Goal: Task Accomplishment & Management: Complete application form

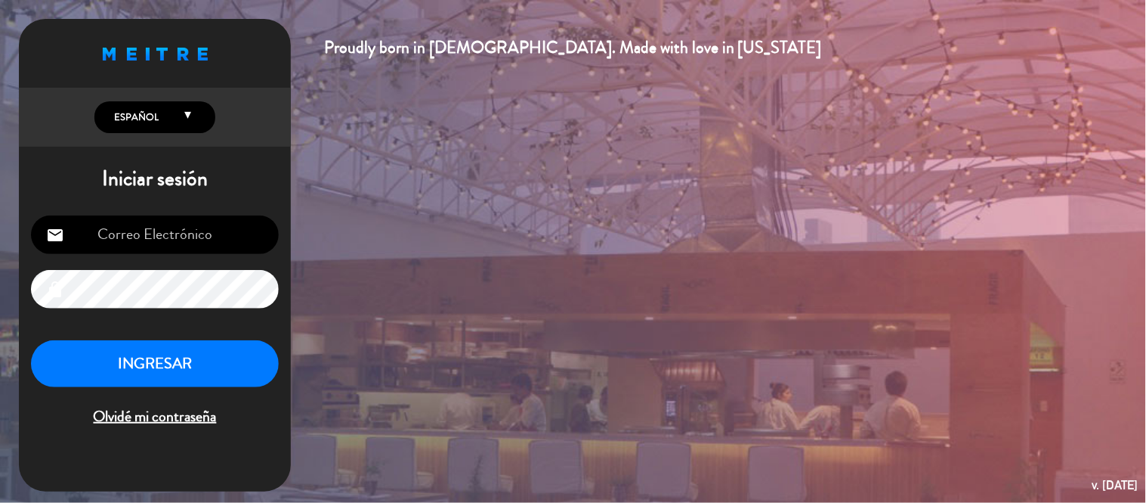
type input "[EMAIL_ADDRESS][DOMAIN_NAME]"
click at [210, 360] on button "INGRESAR" at bounding box center [155, 364] width 248 height 48
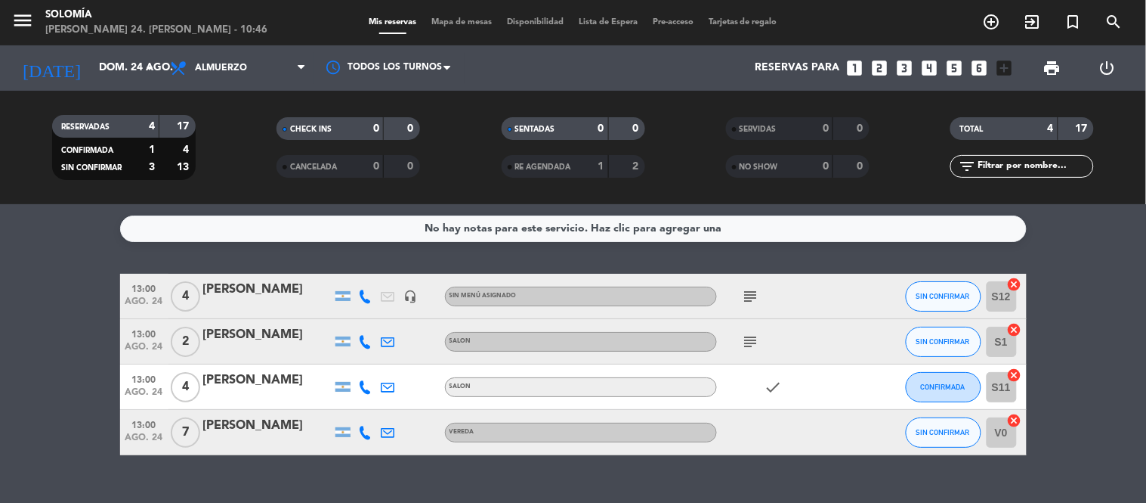
click at [744, 295] on icon "subject" at bounding box center [751, 296] width 18 height 18
click at [745, 341] on icon "subject" at bounding box center [751, 341] width 18 height 18
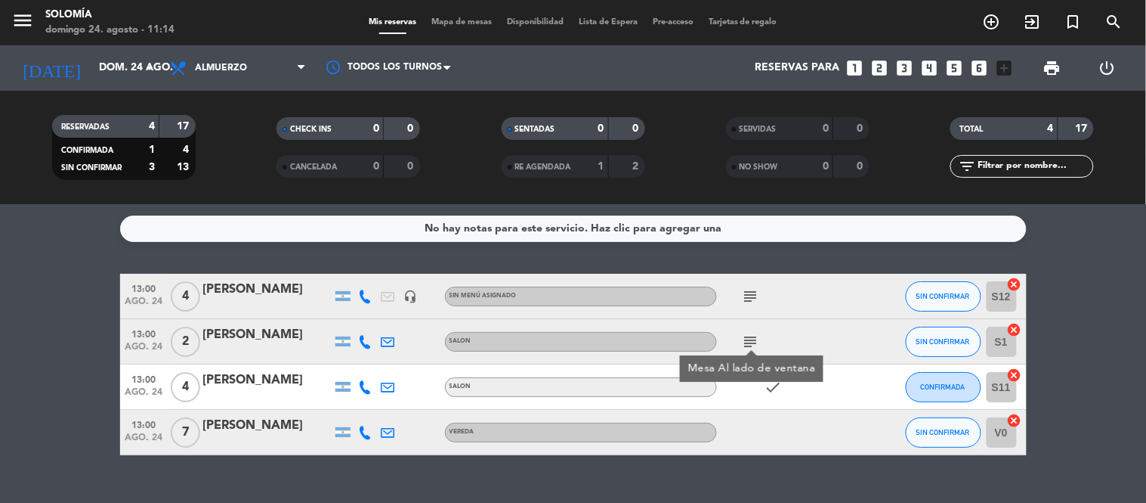
click at [993, 23] on icon "add_circle_outline" at bounding box center [992, 22] width 18 height 18
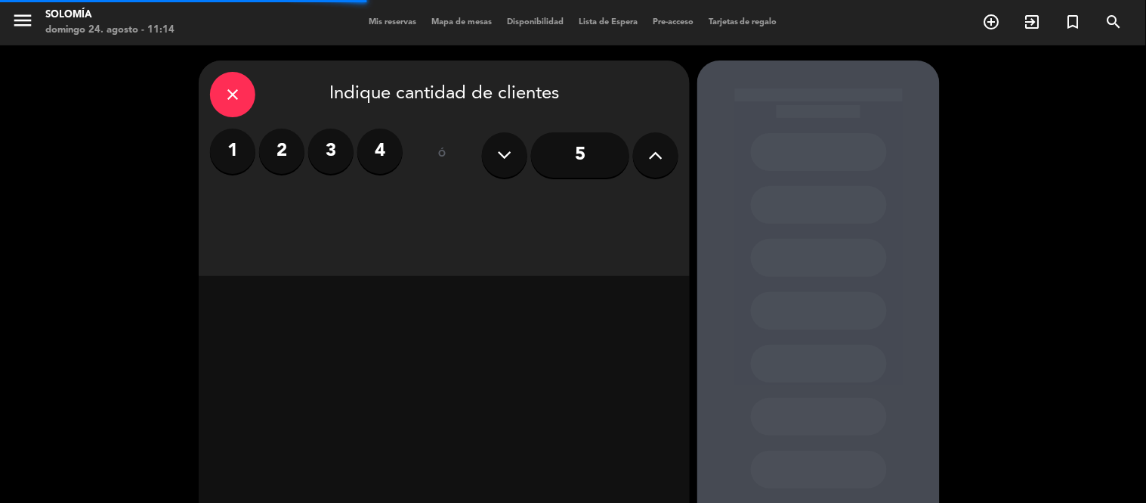
click at [387, 153] on label "4" at bounding box center [379, 150] width 45 height 45
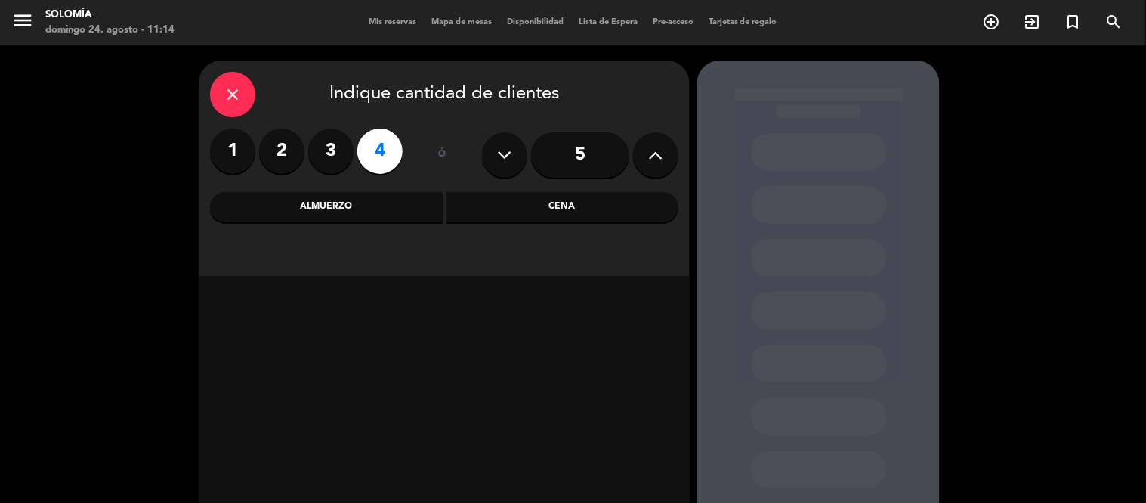
click at [387, 214] on div "Almuerzo" at bounding box center [326, 207] width 233 height 30
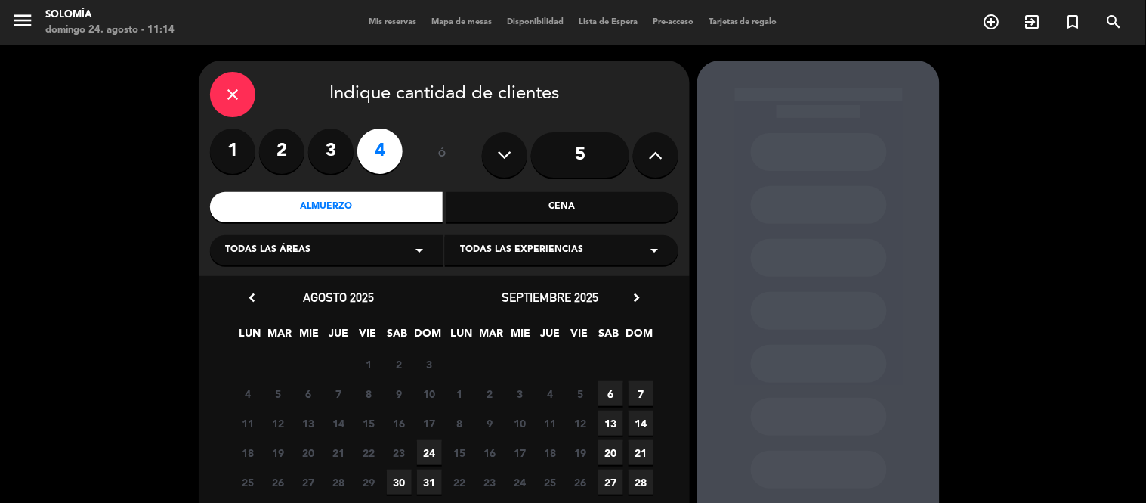
click at [428, 459] on span "24" at bounding box center [429, 452] width 25 height 25
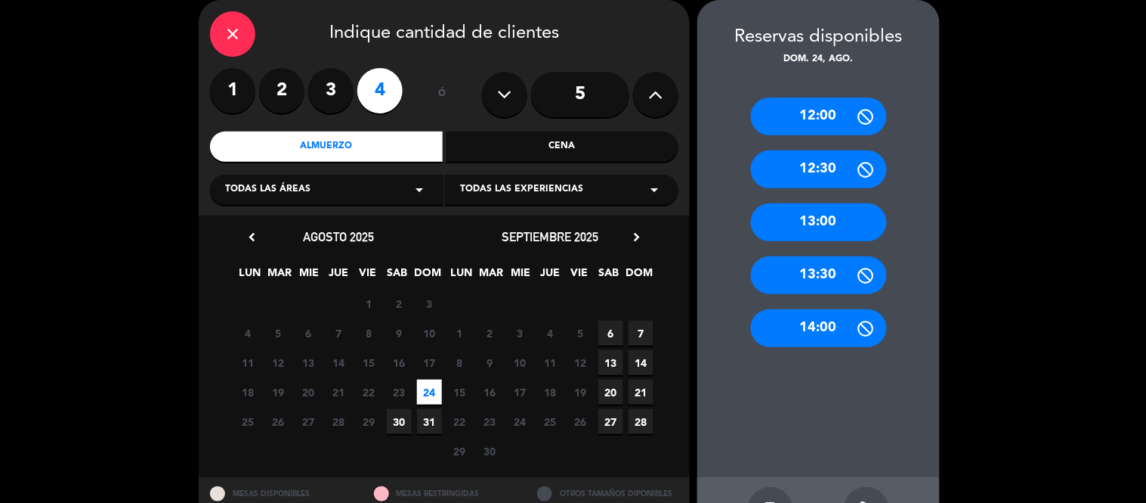
click at [824, 220] on div "13:00" at bounding box center [819, 222] width 136 height 38
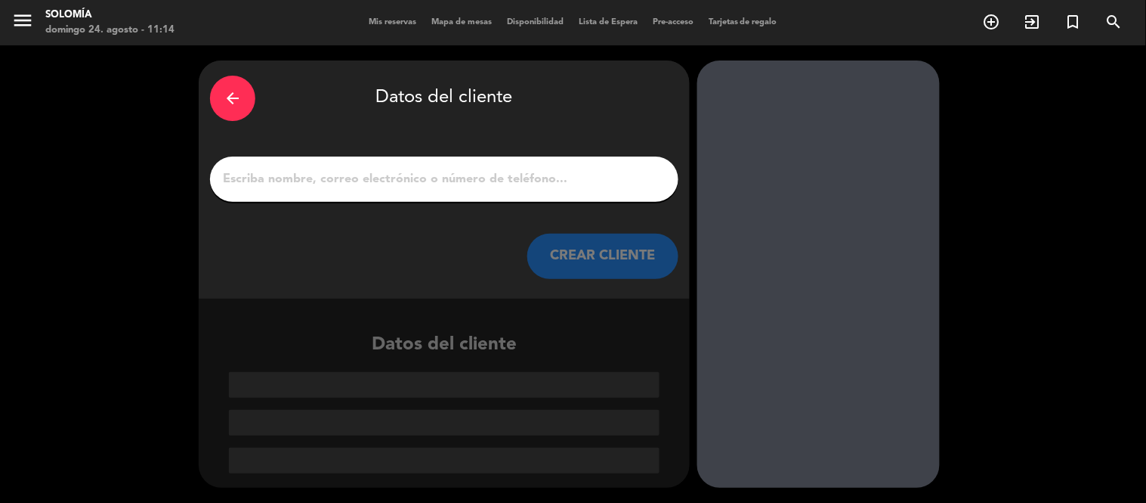
scroll to position [0, 0]
drag, startPoint x: 455, startPoint y: 186, endPoint x: 441, endPoint y: 187, distance: 13.6
click at [454, 186] on input "1" at bounding box center [444, 179] width 446 height 21
type input "S"
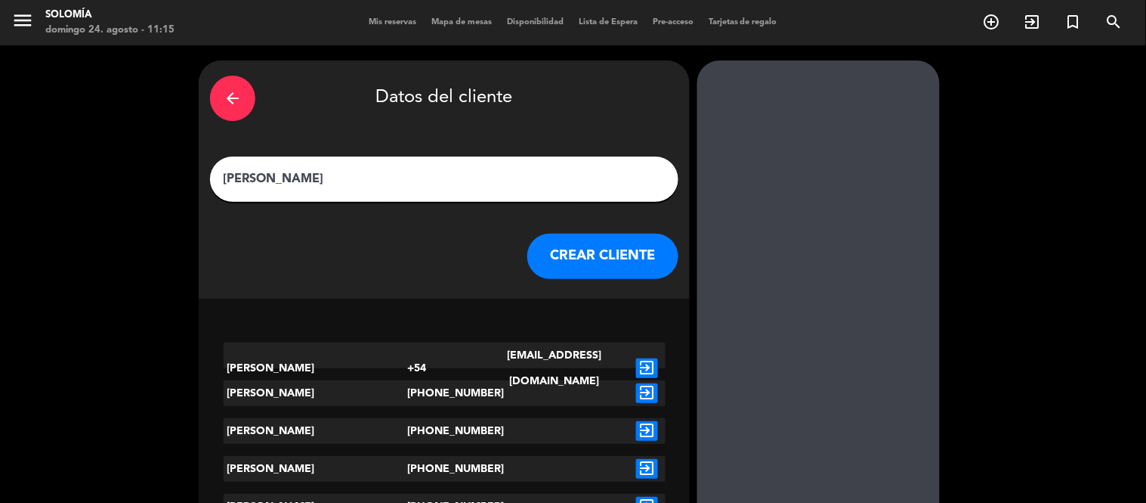
type input "[PERSON_NAME]"
click at [608, 242] on button "CREAR CLIENTE" at bounding box center [602, 255] width 151 height 45
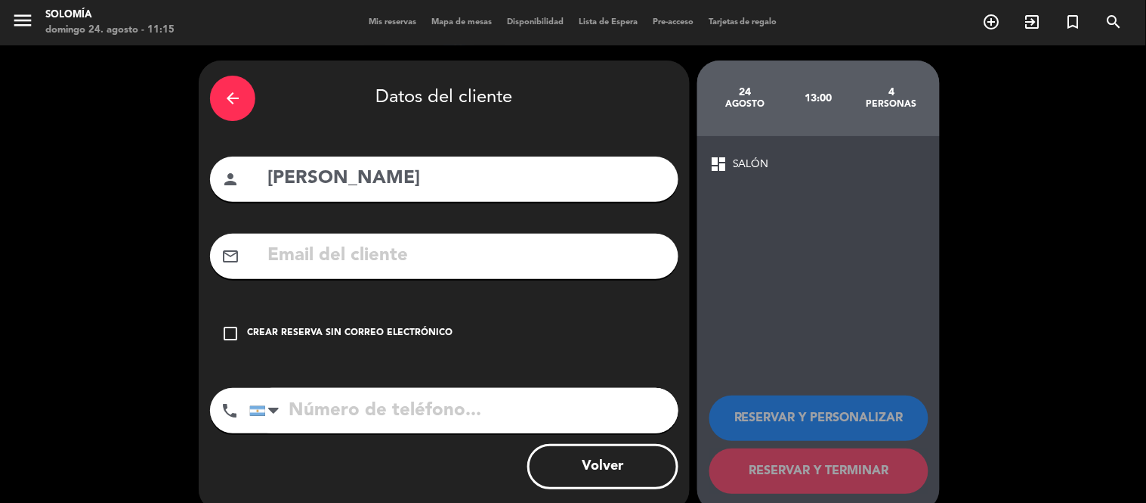
drag, startPoint x: 318, startPoint y: 323, endPoint x: 329, endPoint y: 359, distance: 37.3
click at [319, 325] on div "check_box_outline_blank Crear reserva sin correo electrónico" at bounding box center [444, 333] width 469 height 45
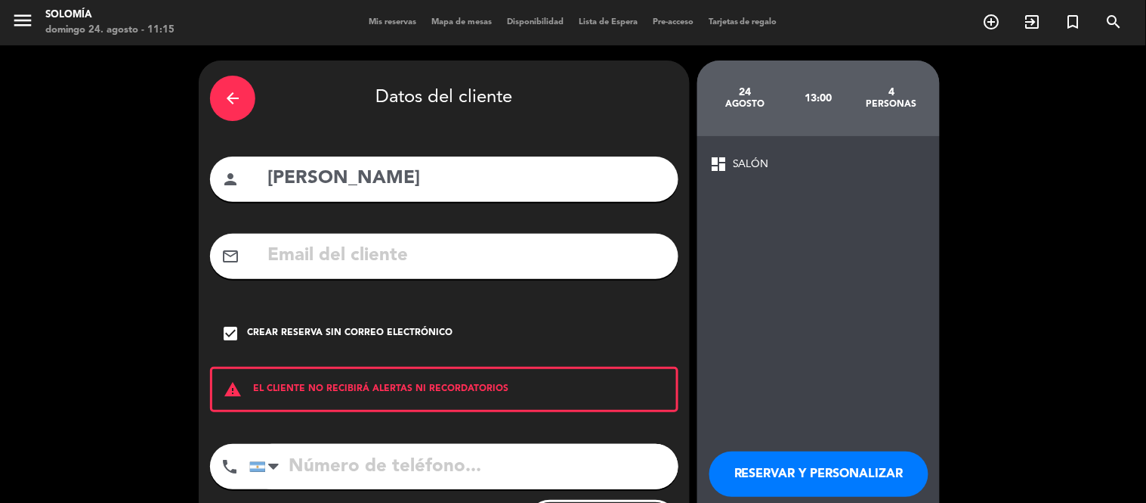
drag, startPoint x: 397, startPoint y: 461, endPoint x: 534, endPoint y: 450, distance: 137.2
click at [398, 461] on input "tel" at bounding box center [463, 466] width 429 height 45
type input "1144138092"
click at [835, 466] on button "RESERVAR Y PERSONALIZAR" at bounding box center [819, 473] width 219 height 45
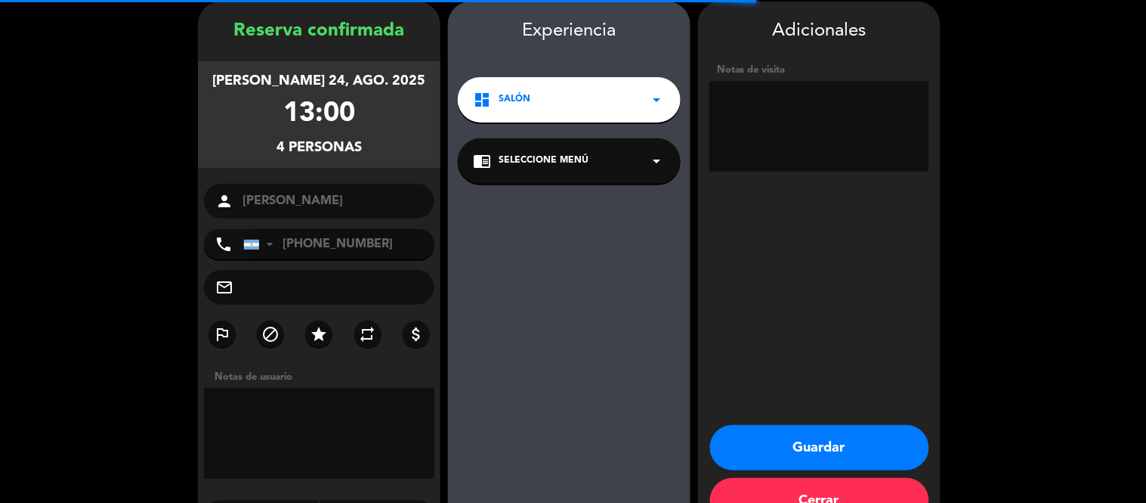
scroll to position [60, 0]
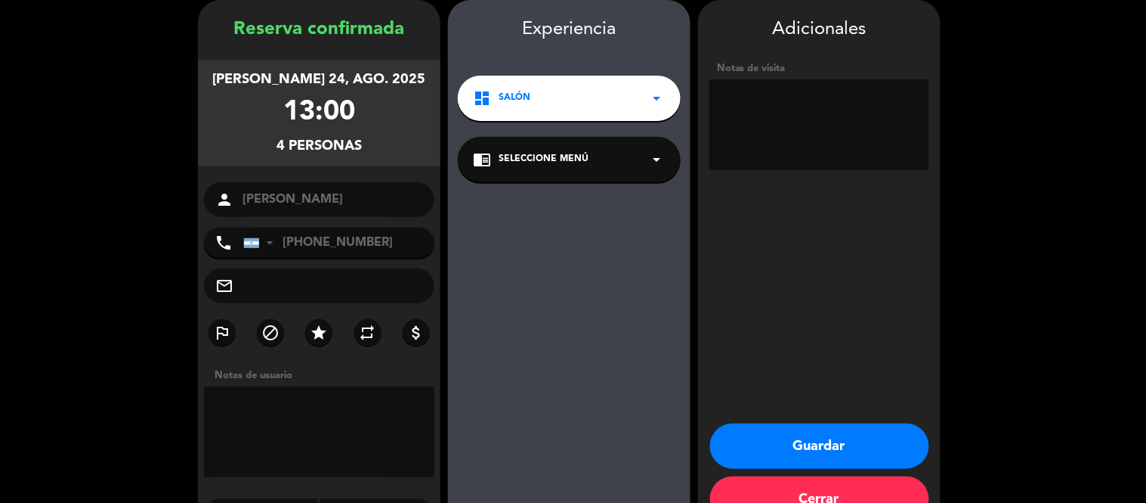
click at [852, 114] on textarea at bounding box center [820, 124] width 220 height 91
type textarea "ADENTRO"
click at [801, 429] on button "Guardar" at bounding box center [819, 445] width 219 height 45
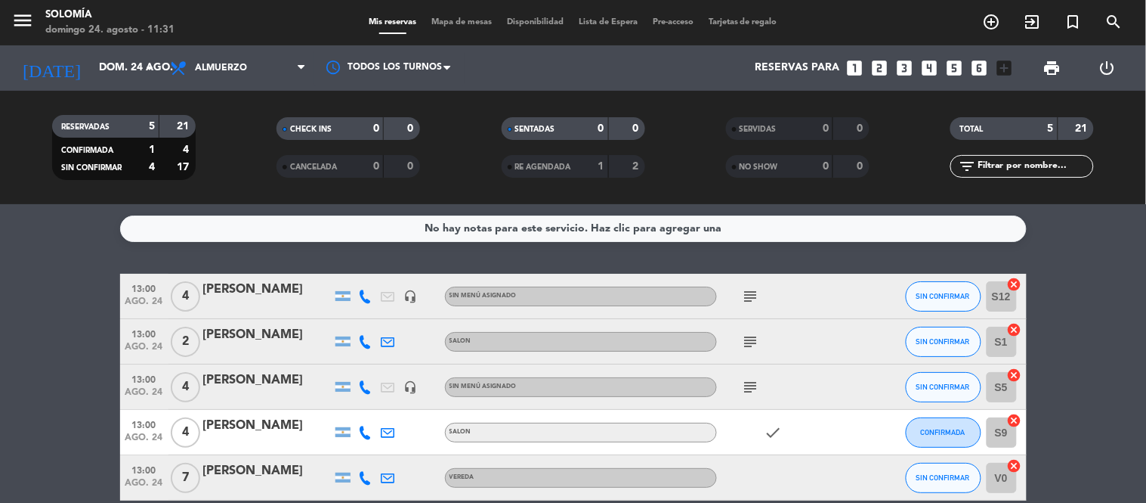
drag, startPoint x: 1103, startPoint y: 432, endPoint x: 1011, endPoint y: 325, distance: 141.5
click at [752, 296] on icon "subject" at bounding box center [751, 296] width 18 height 18
click at [750, 345] on icon "subject" at bounding box center [751, 341] width 18 height 18
click at [751, 391] on icon "subject" at bounding box center [751, 387] width 18 height 18
click at [750, 343] on icon "subject" at bounding box center [751, 341] width 18 height 18
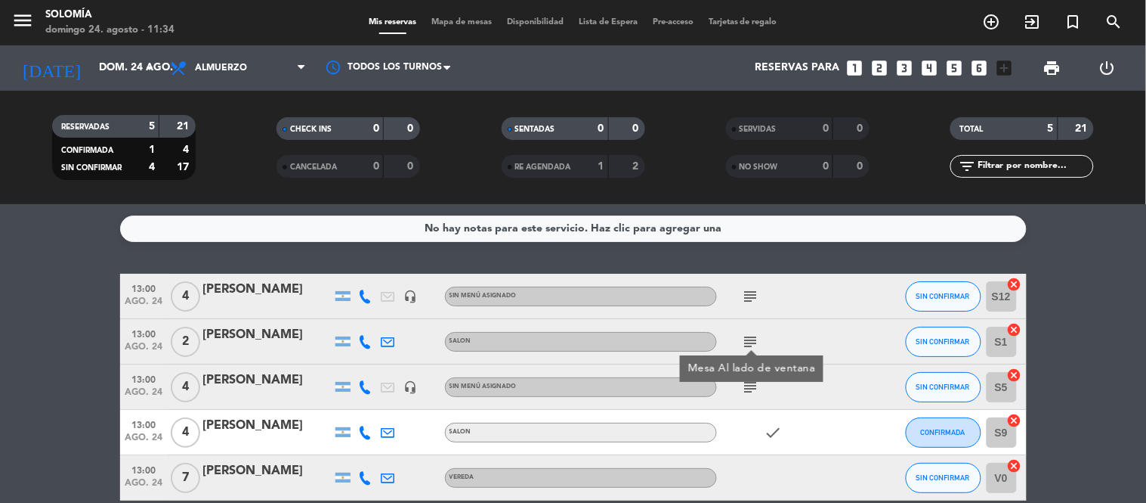
click at [815, 313] on div "subject" at bounding box center [785, 296] width 136 height 45
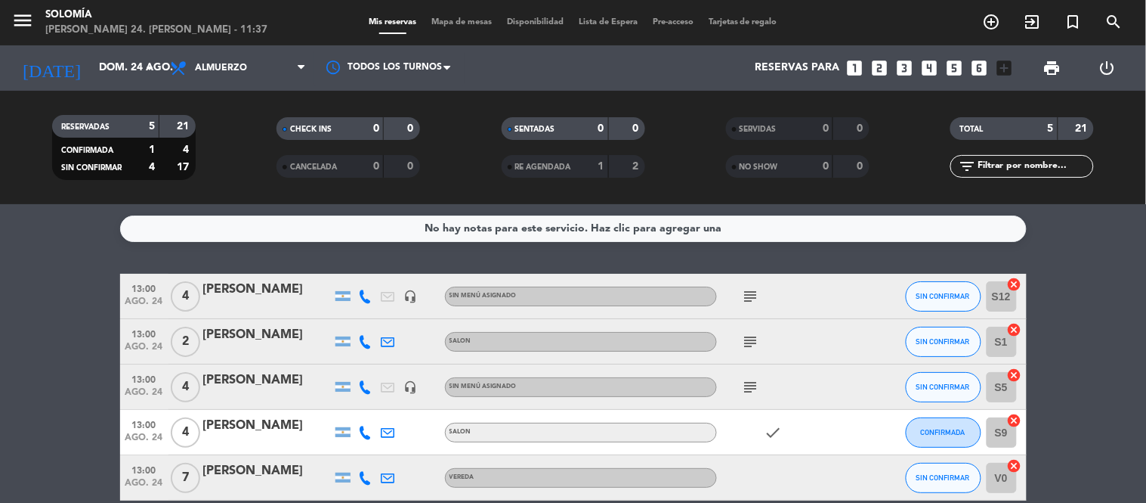
click at [886, 73] on icon "looks_two" at bounding box center [881, 68] width 20 height 20
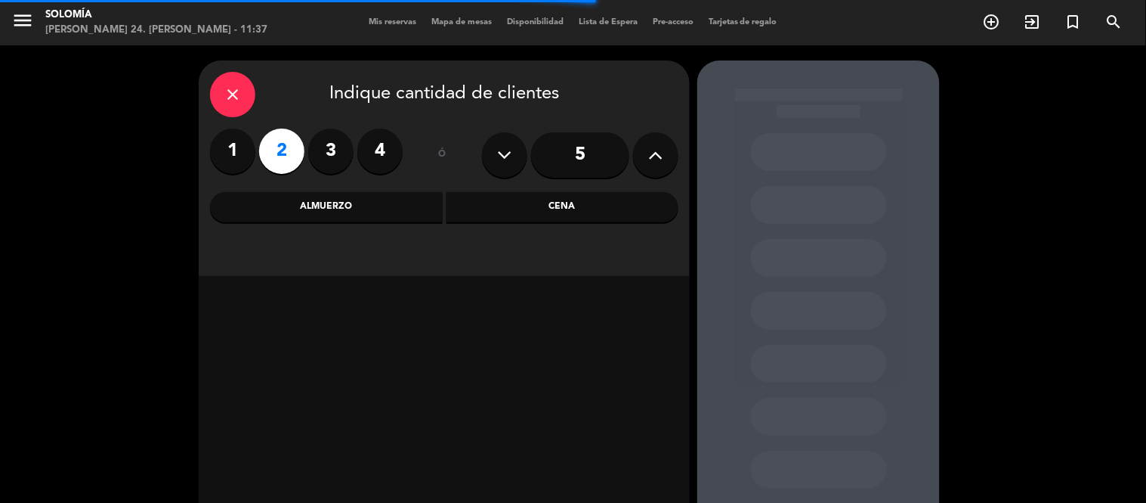
click at [391, 212] on div "Almuerzo" at bounding box center [326, 207] width 233 height 30
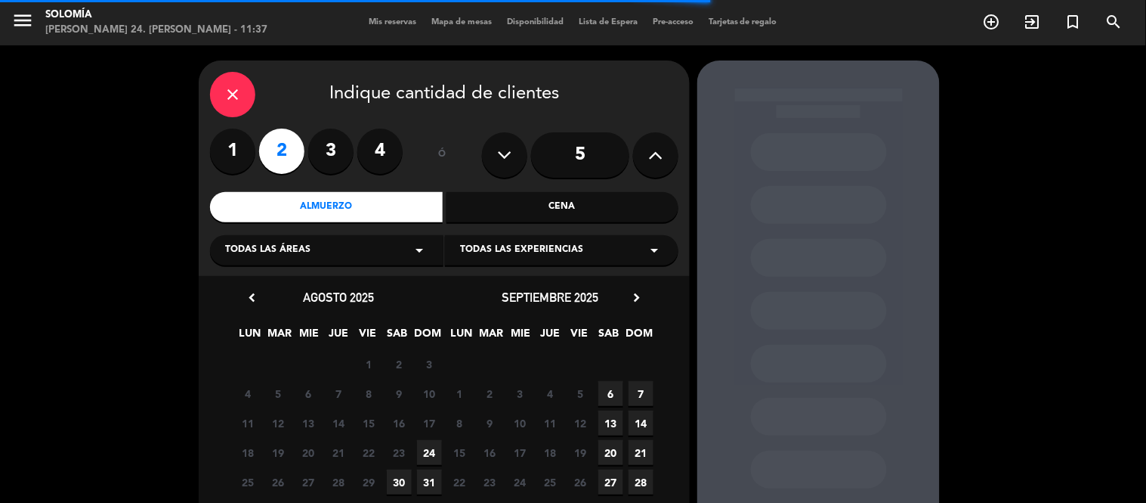
click at [428, 450] on span "24" at bounding box center [429, 452] width 25 height 25
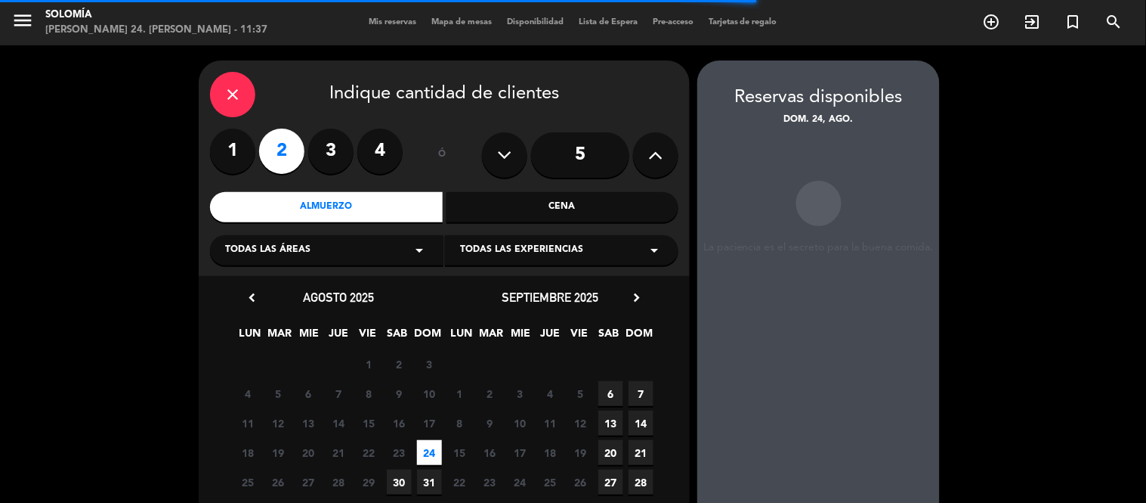
scroll to position [60, 0]
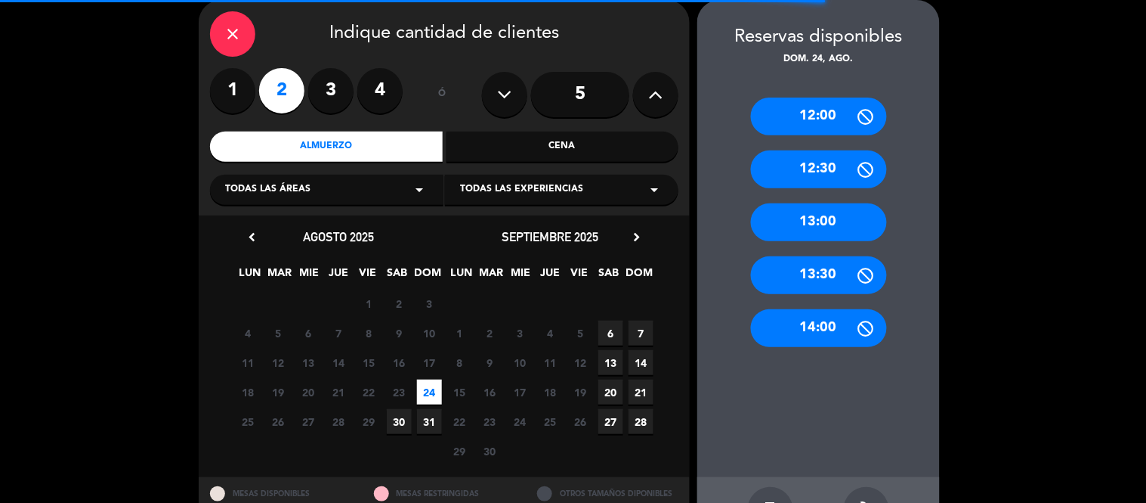
click at [811, 227] on div "13:00" at bounding box center [819, 222] width 136 height 38
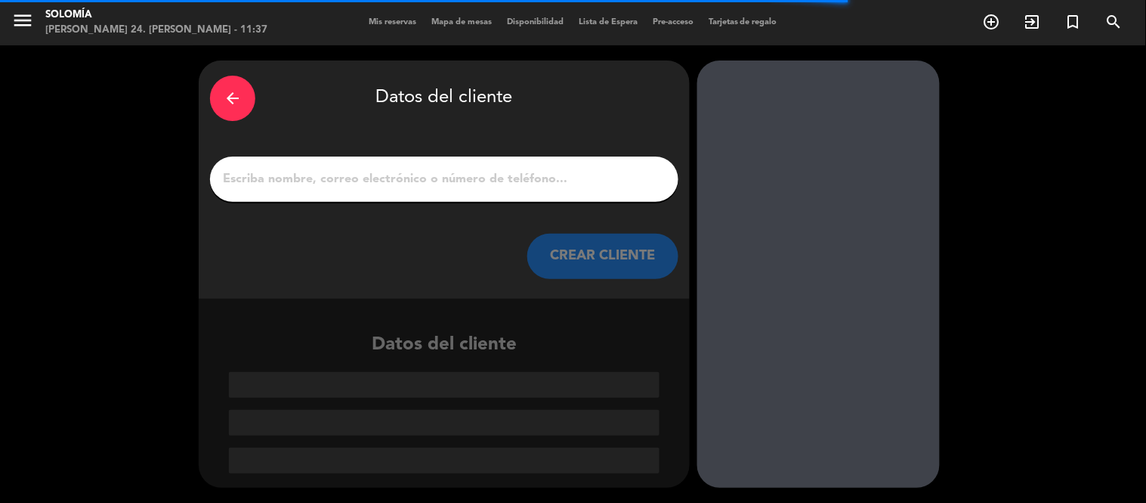
scroll to position [0, 0]
click at [484, 181] on input "1" at bounding box center [444, 179] width 446 height 21
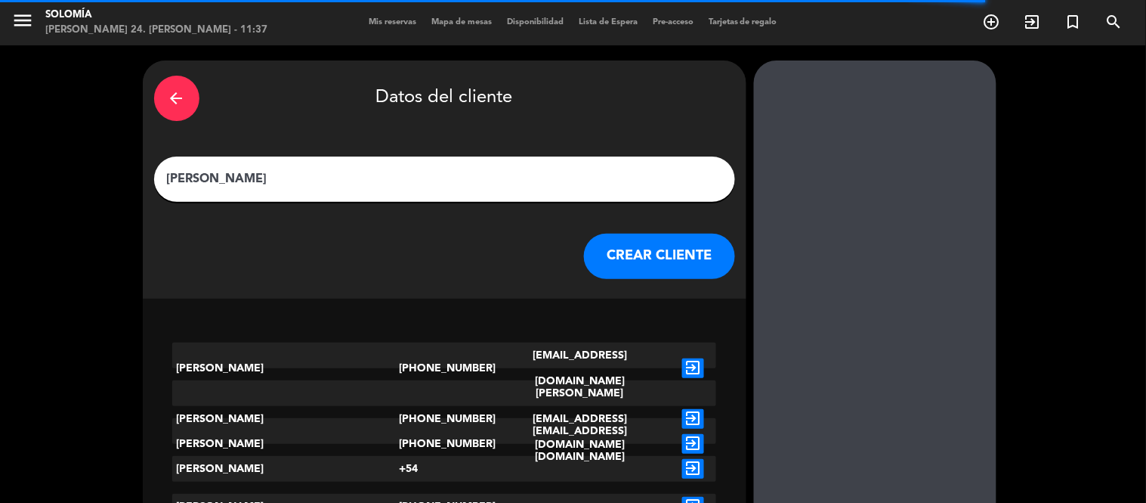
type input "[PERSON_NAME]"
click at [602, 258] on button "CREAR CLIENTE" at bounding box center [659, 255] width 151 height 45
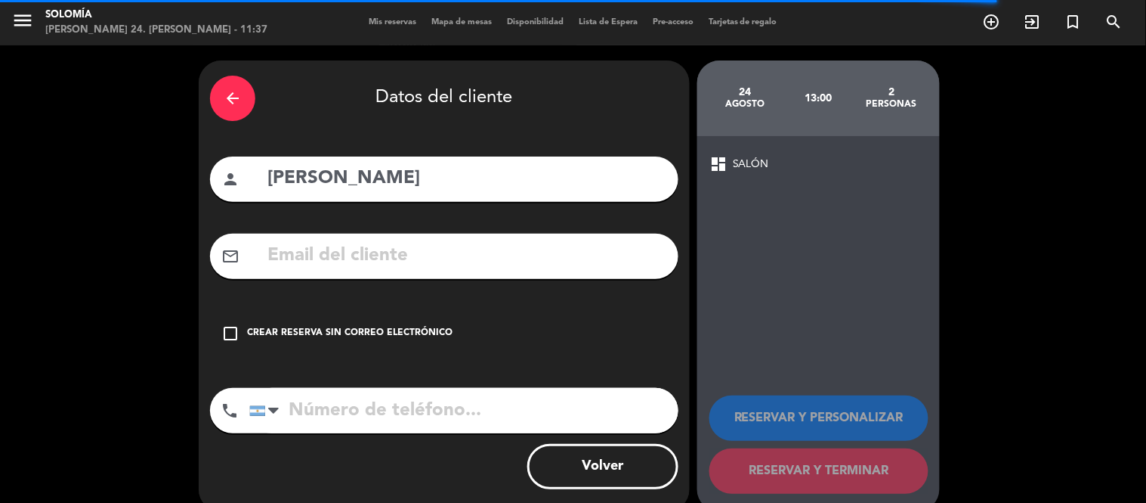
click at [349, 326] on div "Crear reserva sin correo electrónico" at bounding box center [350, 333] width 206 height 15
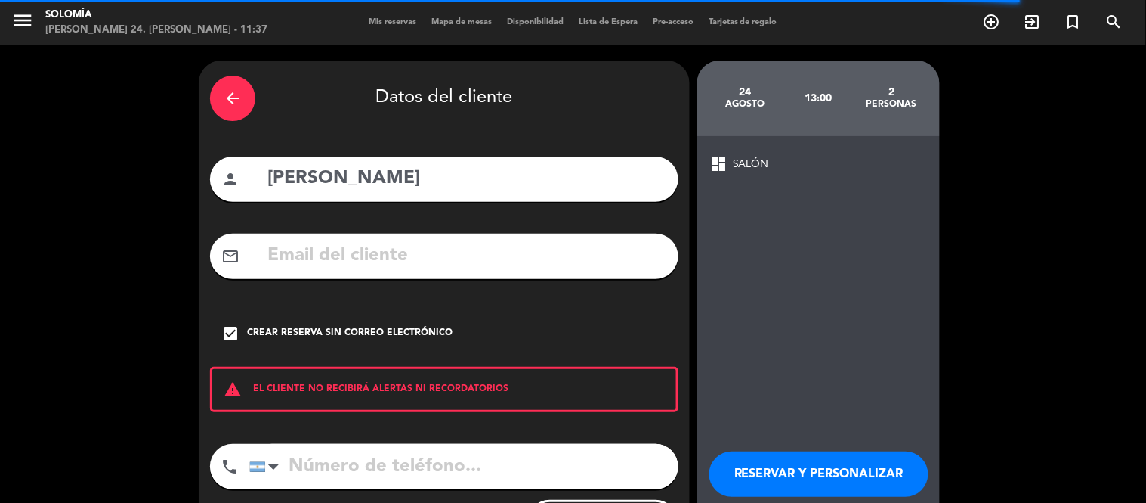
click at [741, 478] on button "RESERVAR Y PERSONALIZAR" at bounding box center [819, 473] width 219 height 45
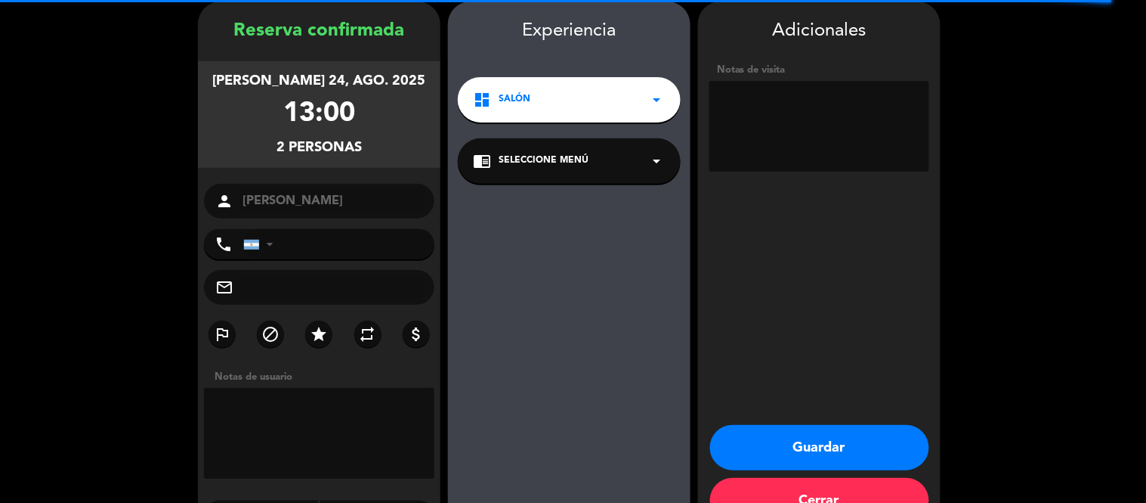
scroll to position [60, 0]
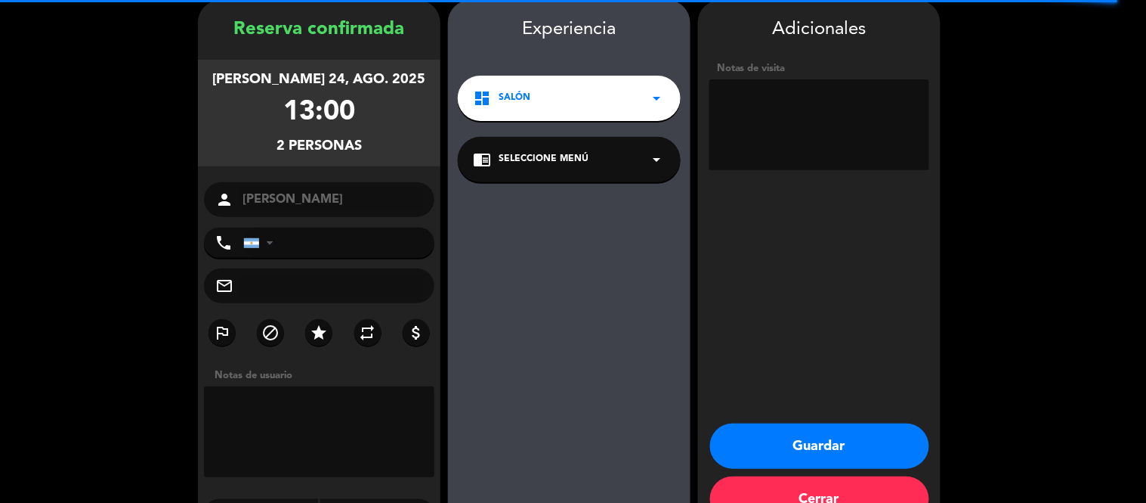
click at [867, 140] on textarea at bounding box center [820, 124] width 220 height 91
type textarea "MESA 10"
drag, startPoint x: 812, startPoint y: 437, endPoint x: 827, endPoint y: 424, distance: 19.8
click at [819, 424] on button "Guardar" at bounding box center [819, 445] width 219 height 45
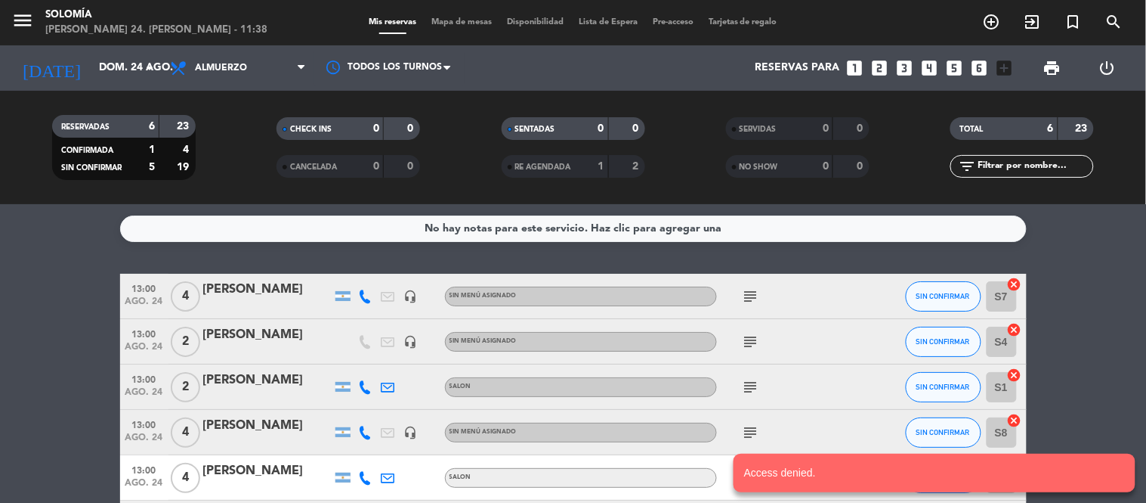
click at [929, 66] on icon "looks_4" at bounding box center [930, 68] width 20 height 20
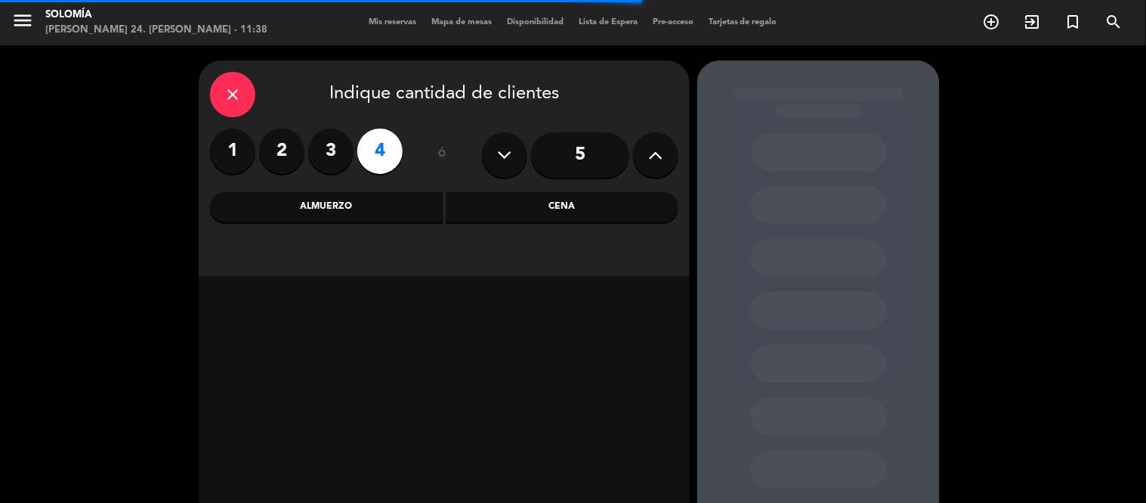
click at [384, 205] on div "Almuerzo" at bounding box center [326, 207] width 233 height 30
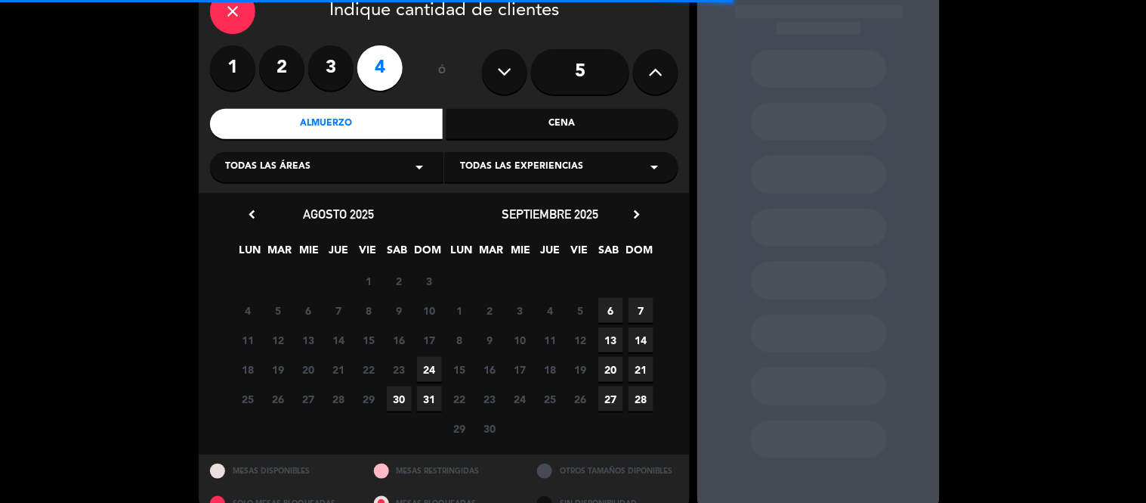
click at [429, 369] on span "24" at bounding box center [429, 369] width 25 height 25
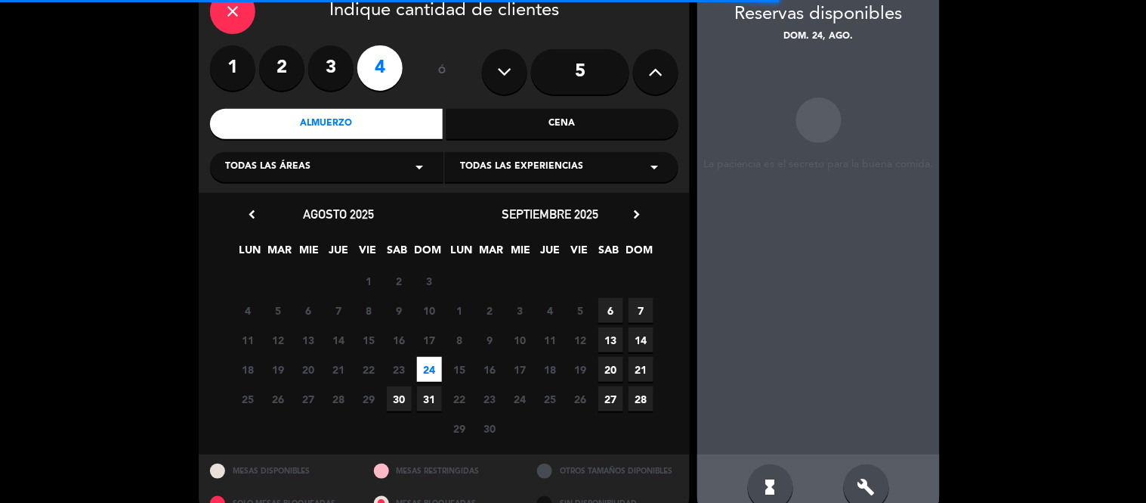
scroll to position [60, 0]
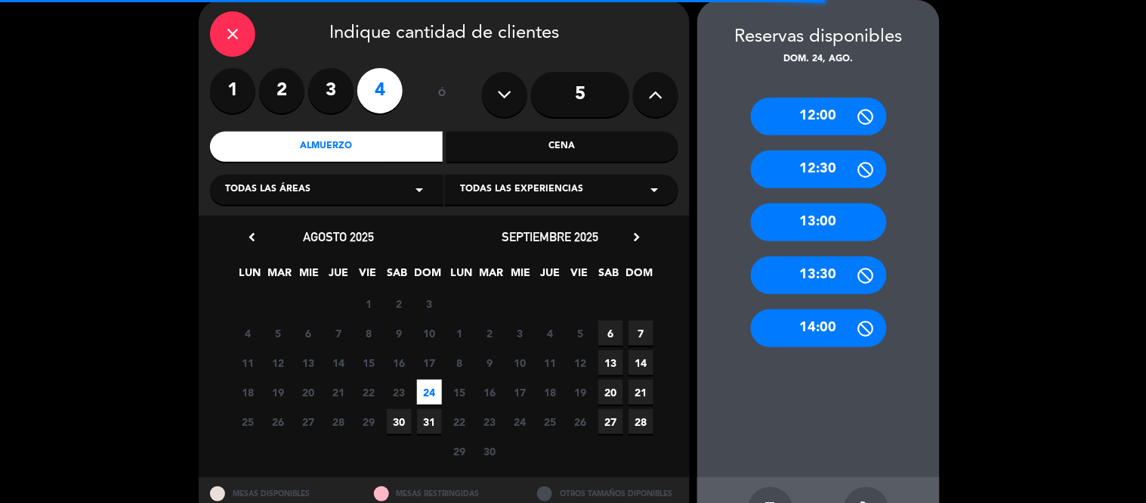
click at [826, 221] on div "13:00" at bounding box center [819, 222] width 136 height 38
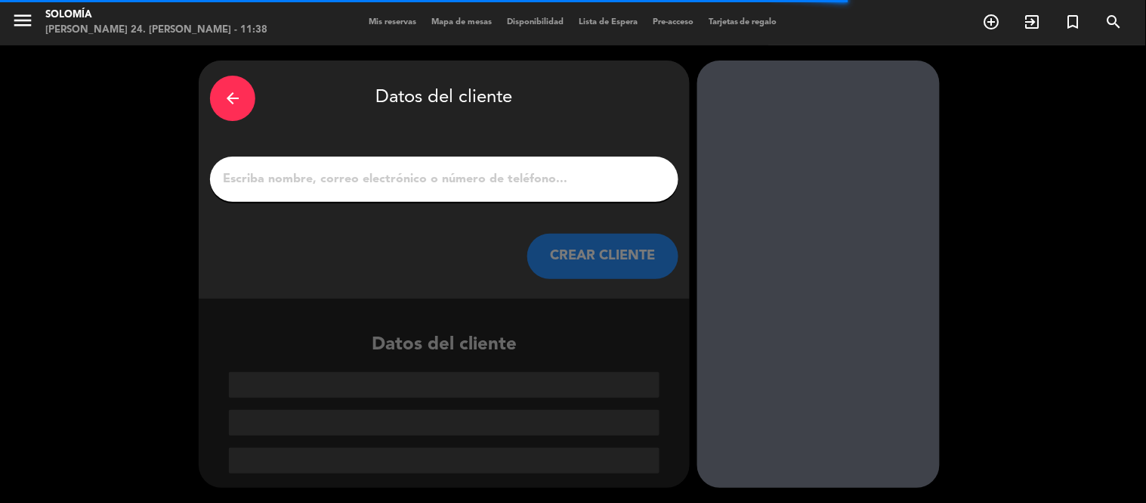
scroll to position [0, 0]
drag, startPoint x: 496, startPoint y: 193, endPoint x: 495, endPoint y: 186, distance: 7.7
click at [496, 192] on div at bounding box center [444, 178] width 469 height 45
click at [495, 184] on input "1" at bounding box center [444, 179] width 446 height 21
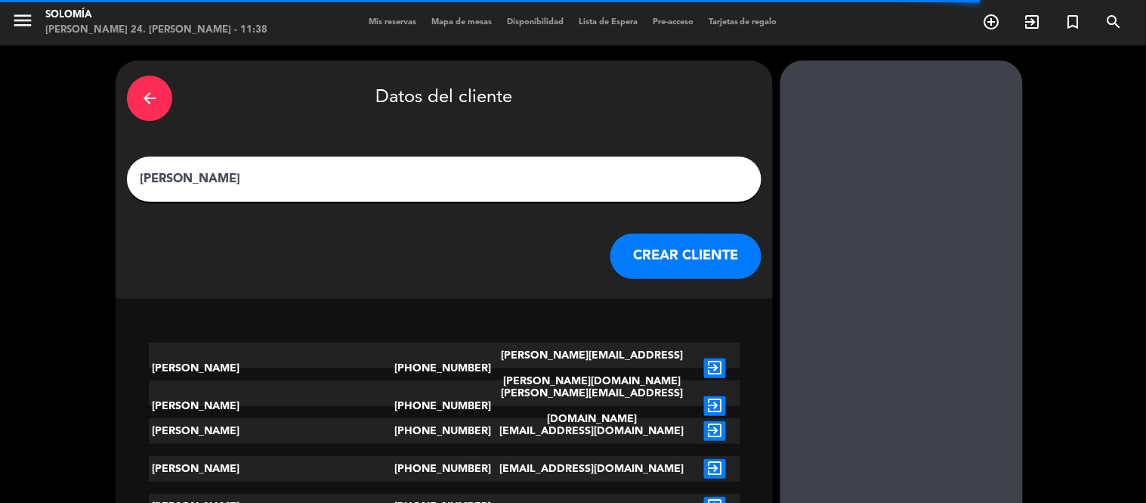
type input "[PERSON_NAME]"
click at [611, 263] on button "CREAR CLIENTE" at bounding box center [686, 255] width 151 height 45
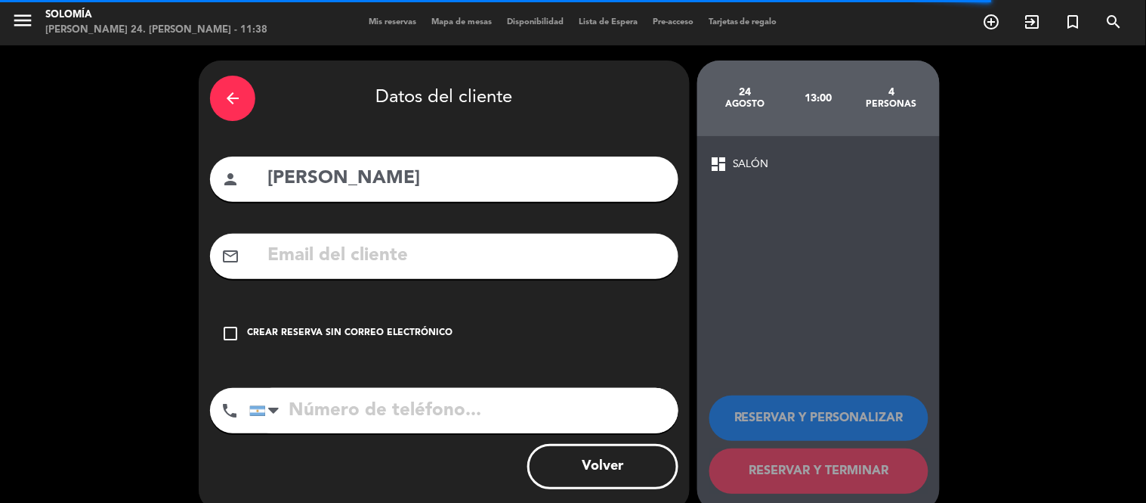
click at [379, 328] on div "Crear reserva sin correo electrónico" at bounding box center [350, 333] width 206 height 15
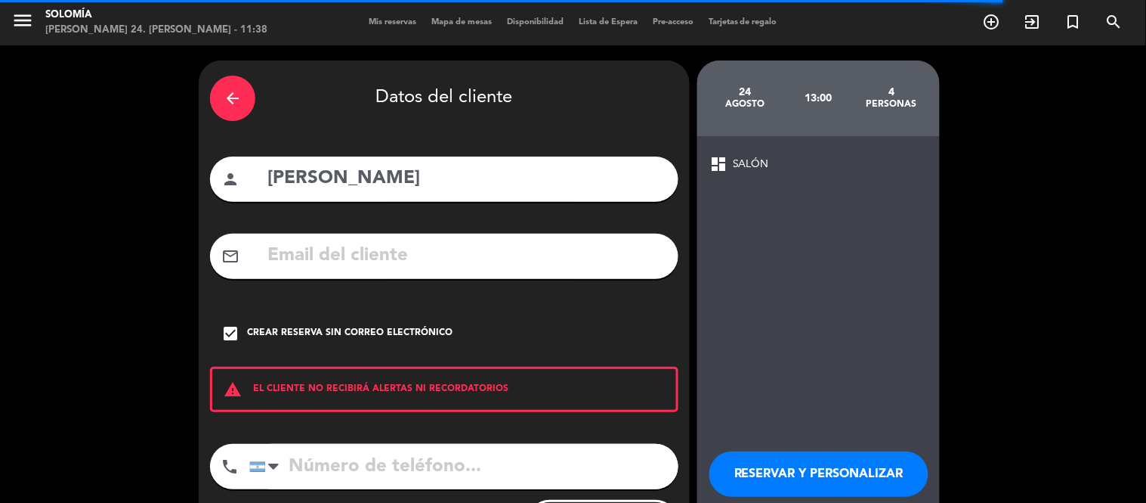
click at [457, 469] on input "tel" at bounding box center [463, 466] width 429 height 45
type input "1144061317"
click at [807, 464] on button "RESERVAR Y PERSONALIZAR" at bounding box center [819, 473] width 219 height 45
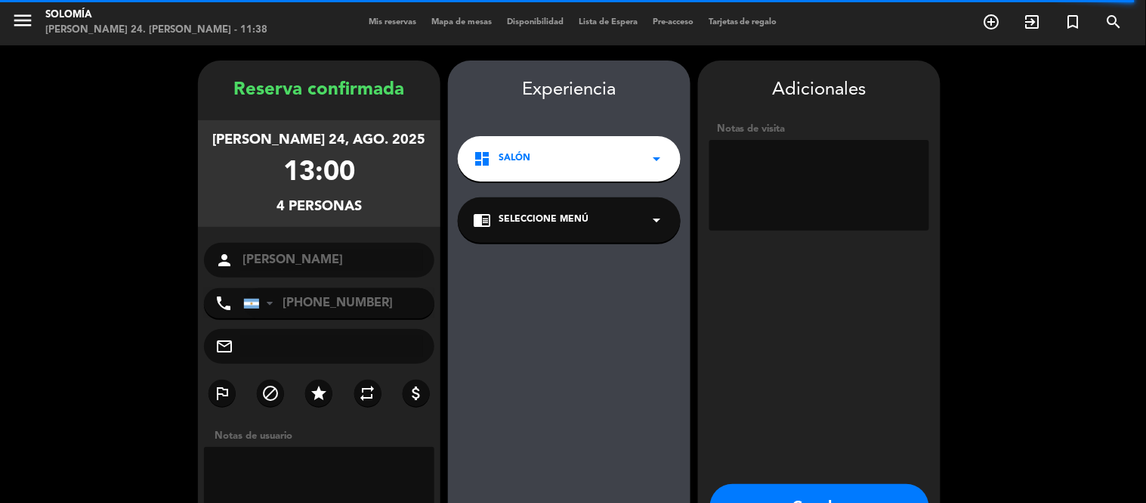
scroll to position [60, 0]
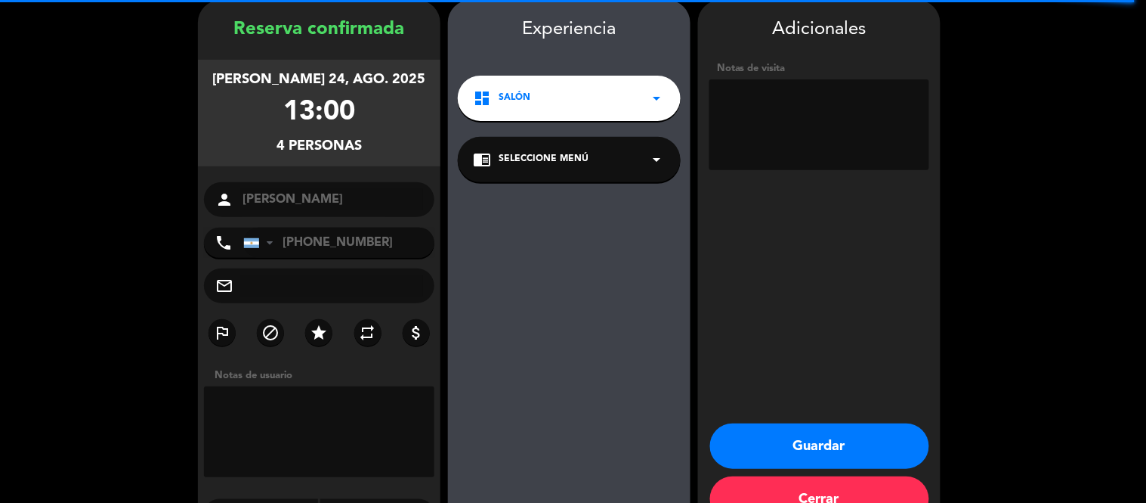
click at [790, 124] on textarea at bounding box center [820, 124] width 220 height 91
type textarea "ADENTRO"
click at [816, 455] on button "Guardar" at bounding box center [819, 445] width 219 height 45
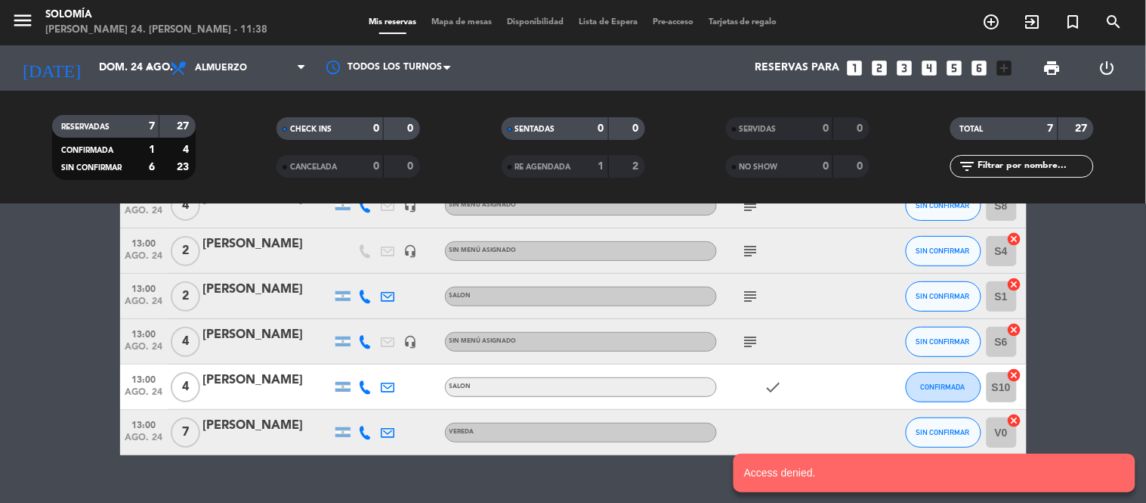
scroll to position [163, 0]
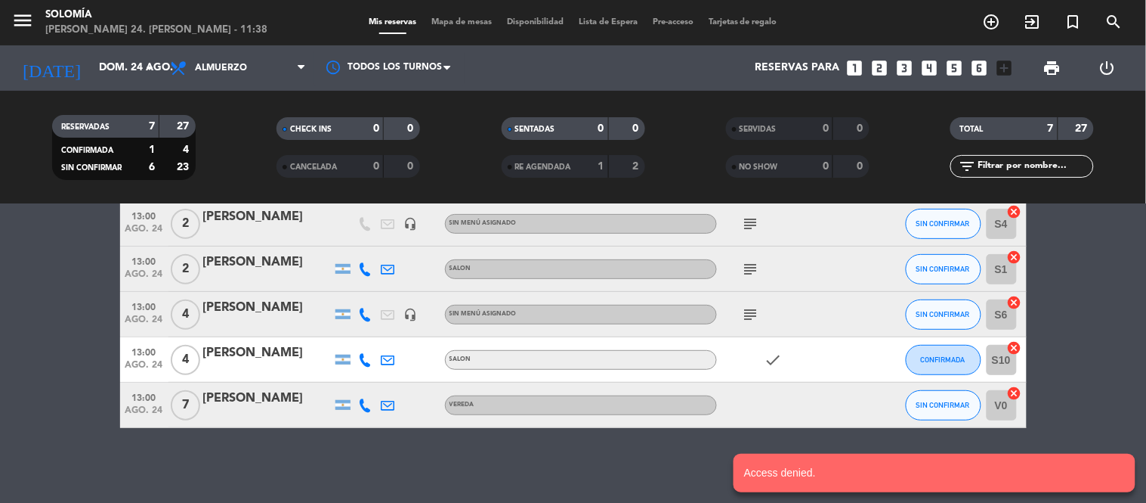
click at [754, 308] on icon "subject" at bounding box center [751, 314] width 18 height 18
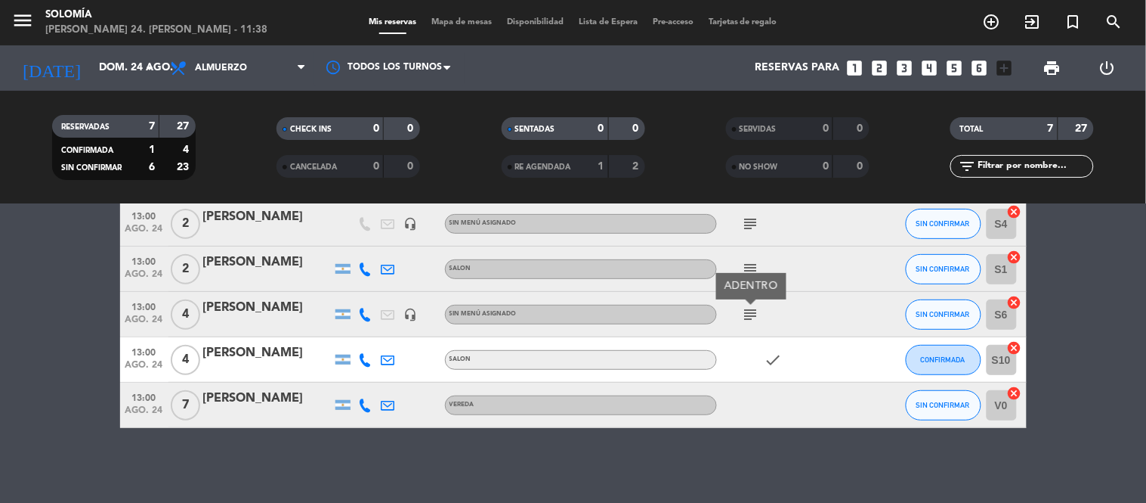
click at [751, 268] on icon "subject" at bounding box center [751, 269] width 18 height 18
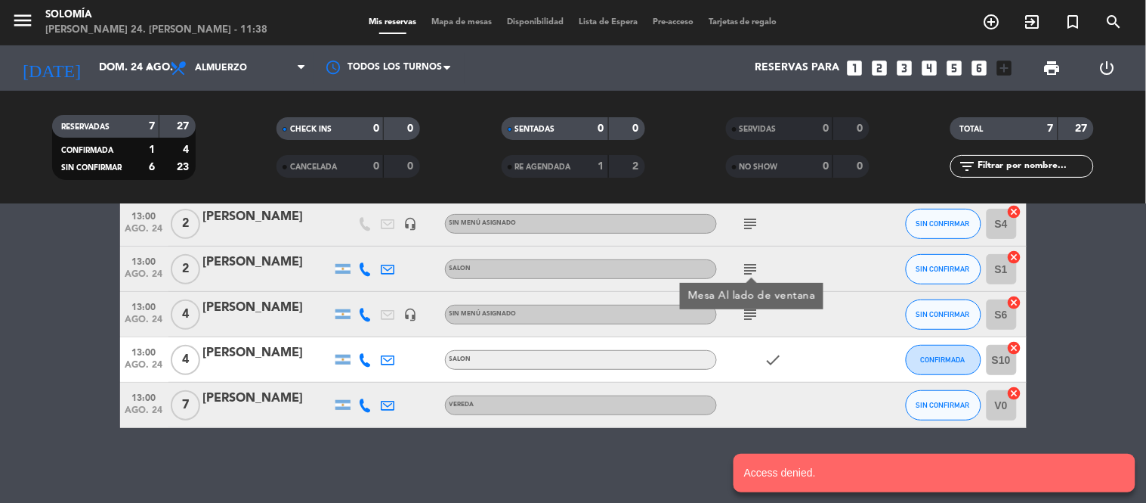
click at [750, 224] on icon "subject" at bounding box center [751, 224] width 18 height 18
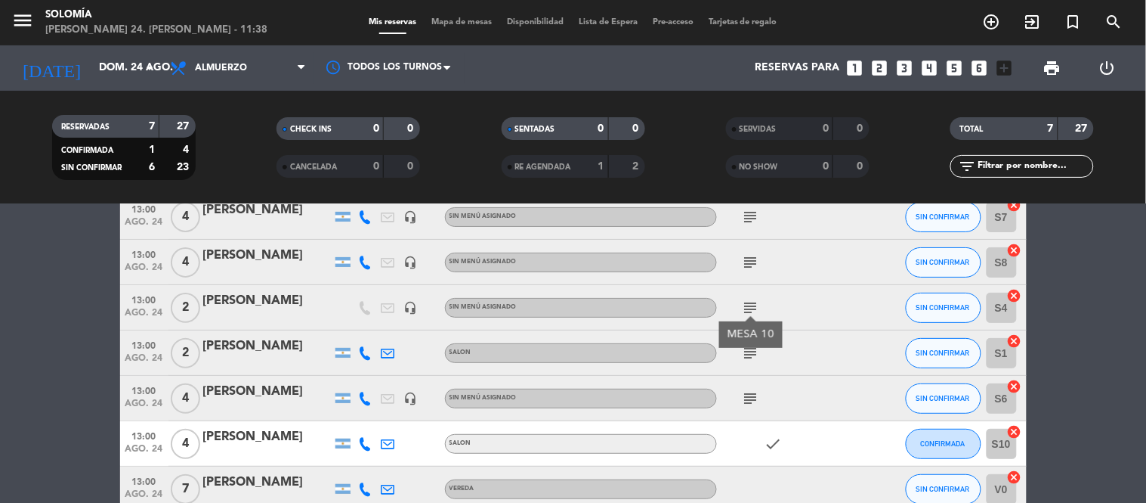
scroll to position [0, 0]
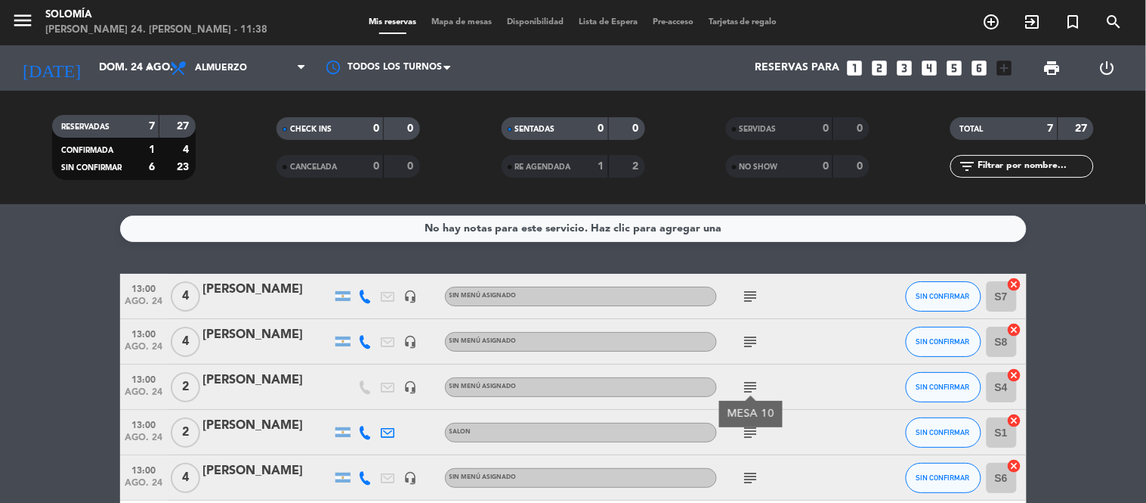
click at [753, 293] on icon "subject" at bounding box center [751, 296] width 18 height 18
drag, startPoint x: 757, startPoint y: 336, endPoint x: 758, endPoint y: 350, distance: 13.6
click at [757, 338] on icon "subject" at bounding box center [751, 341] width 18 height 18
click at [750, 390] on icon "subject" at bounding box center [751, 387] width 18 height 18
click at [984, 73] on icon "looks_6" at bounding box center [980, 68] width 20 height 20
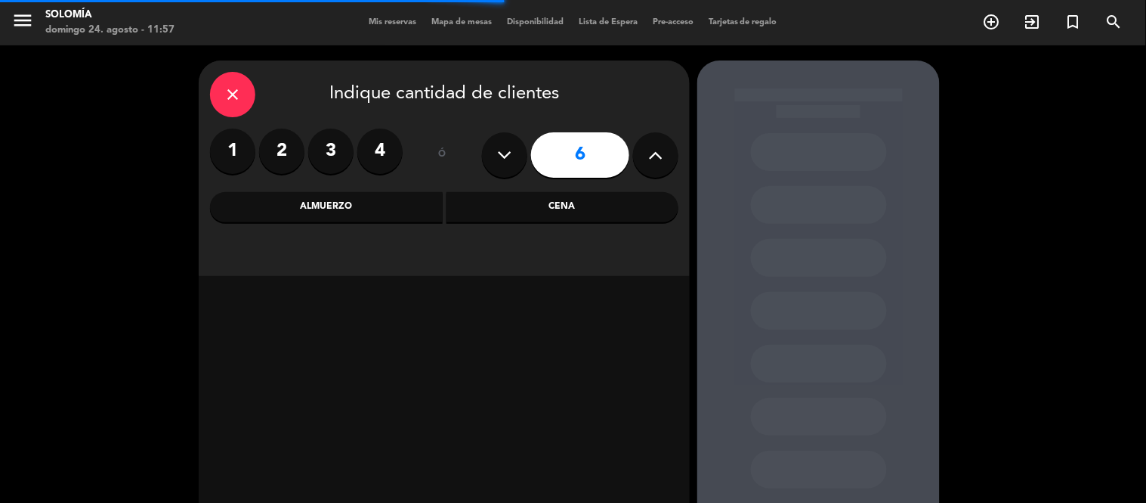
click at [391, 202] on div "Almuerzo" at bounding box center [326, 207] width 233 height 30
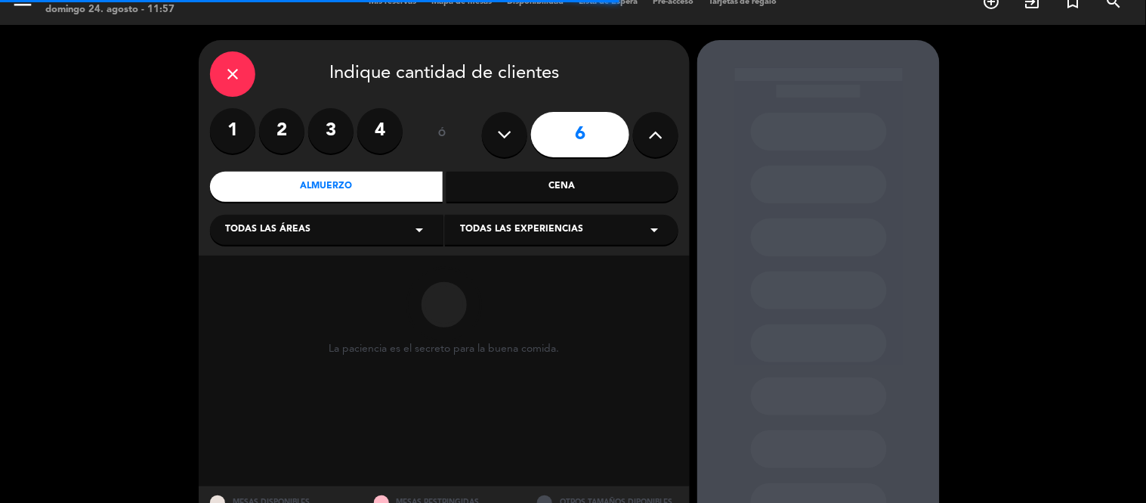
scroll to position [83, 0]
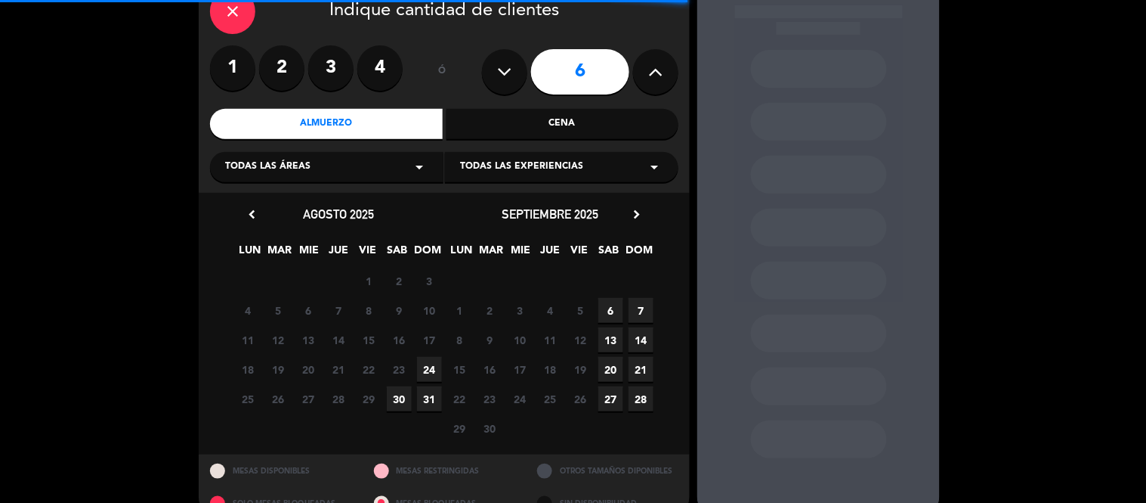
click at [436, 368] on span "24" at bounding box center [429, 369] width 25 height 25
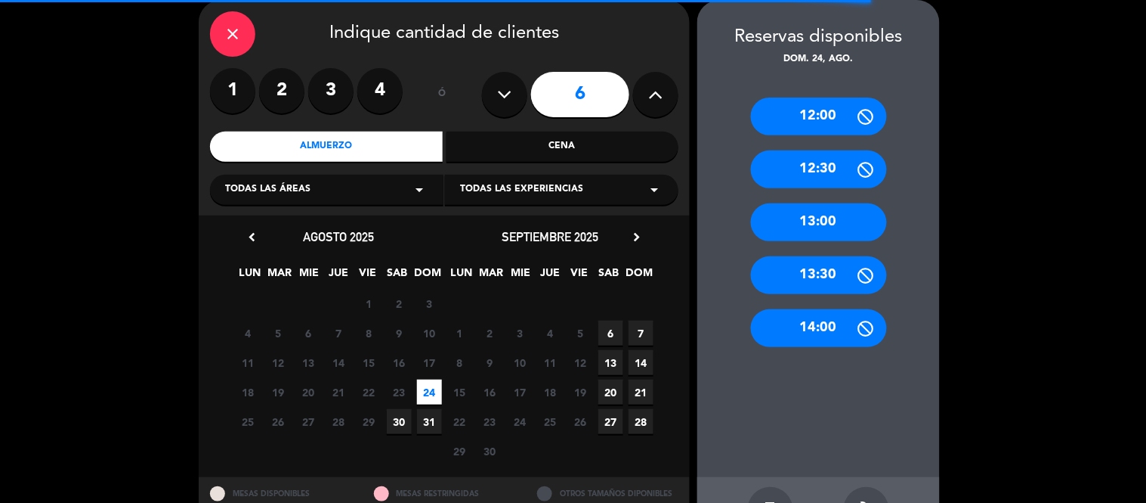
click at [820, 224] on div "13:00" at bounding box center [819, 222] width 136 height 38
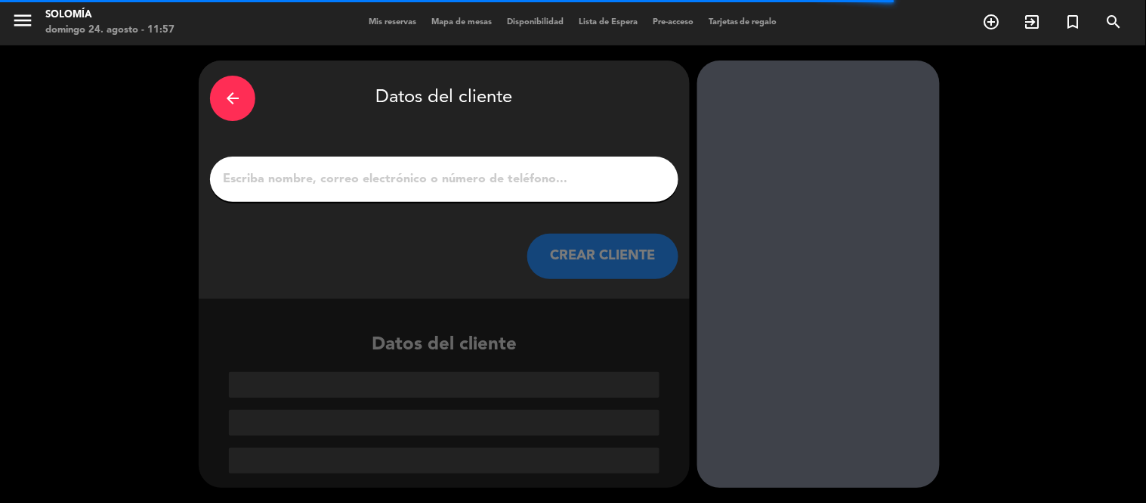
click at [360, 187] on input "1" at bounding box center [444, 179] width 446 height 21
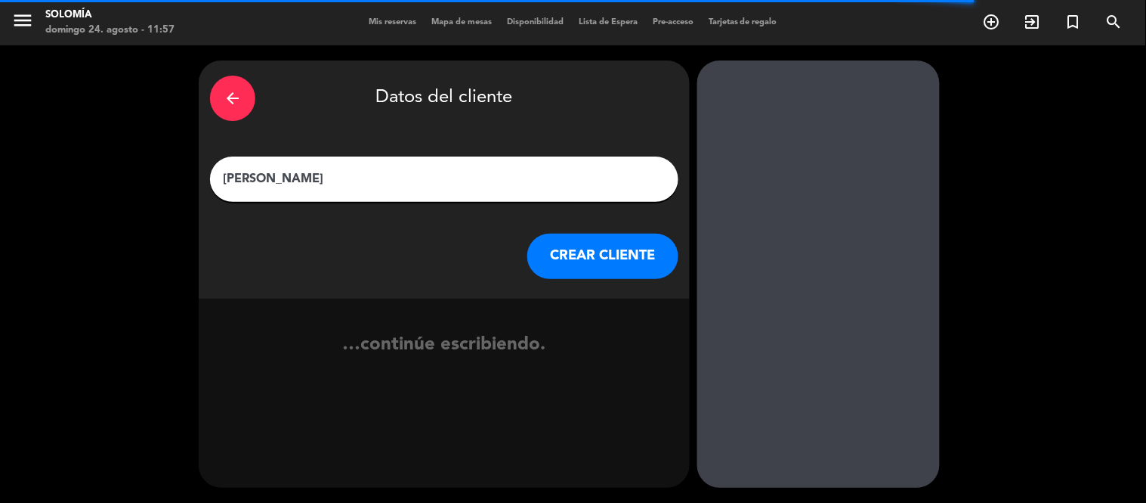
type input "[PERSON_NAME]"
click at [610, 267] on button "CREAR CLIENTE" at bounding box center [602, 255] width 151 height 45
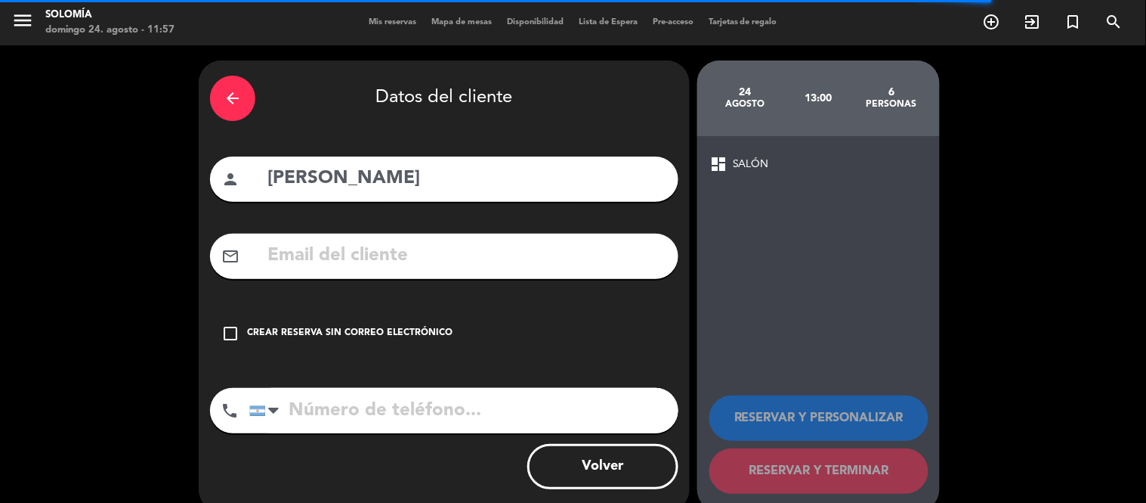
click at [351, 336] on div "Crear reserva sin correo electrónico" at bounding box center [350, 333] width 206 height 15
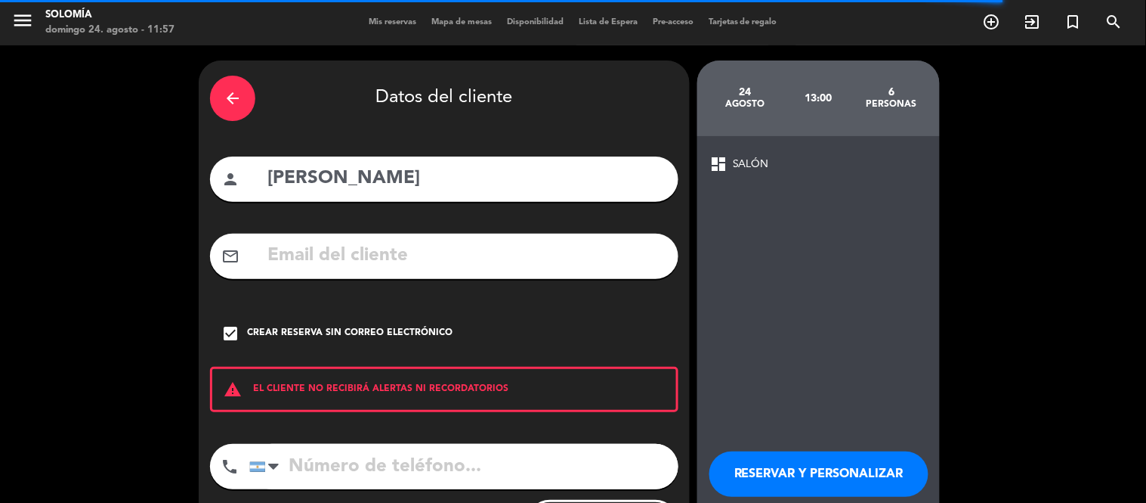
click at [417, 473] on input "tel" at bounding box center [463, 466] width 429 height 45
type input "1130961106"
drag, startPoint x: 747, startPoint y: 469, endPoint x: 723, endPoint y: 463, distance: 24.2
click at [749, 469] on button "RESERVAR Y PERSONALIZAR" at bounding box center [819, 473] width 219 height 45
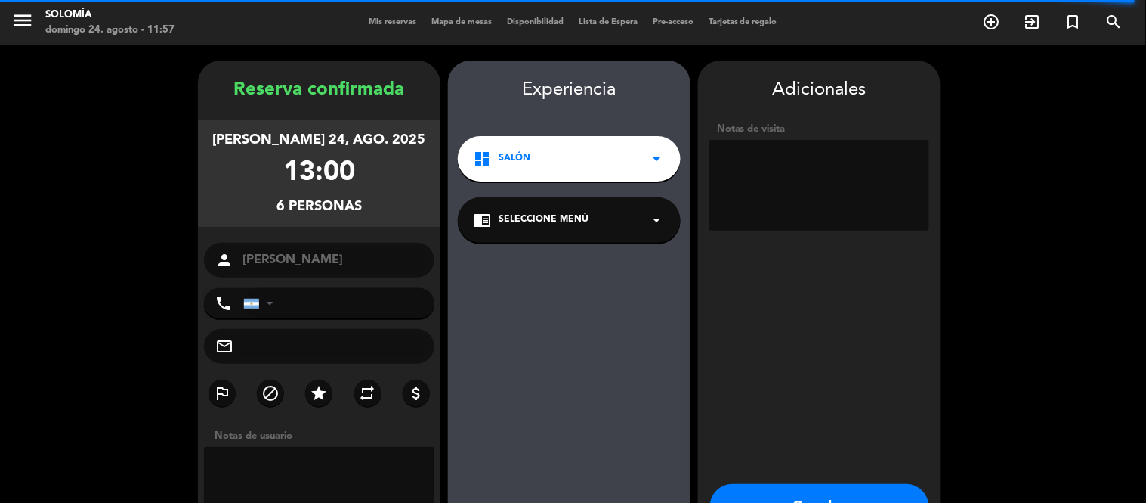
type input "[PHONE_NUMBER]"
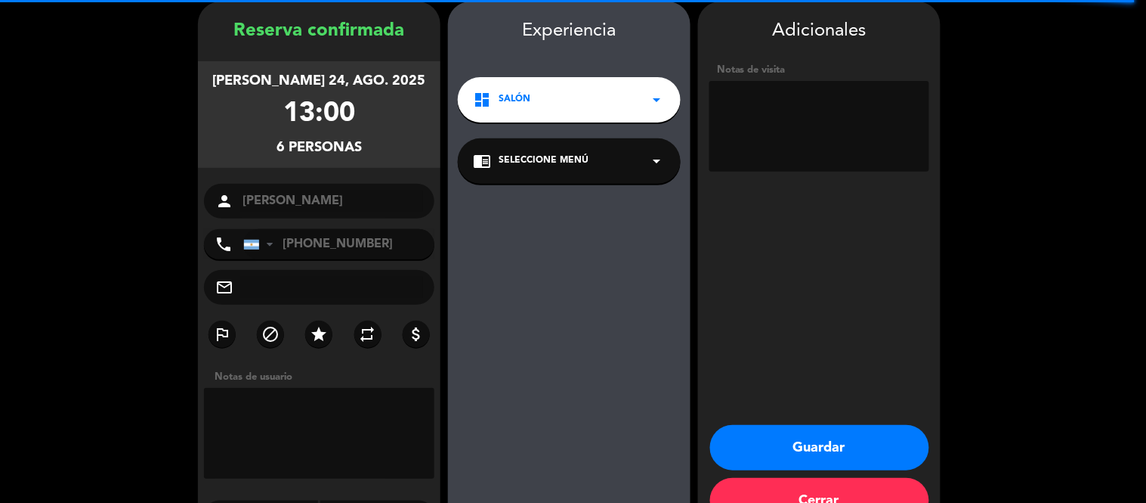
scroll to position [60, 0]
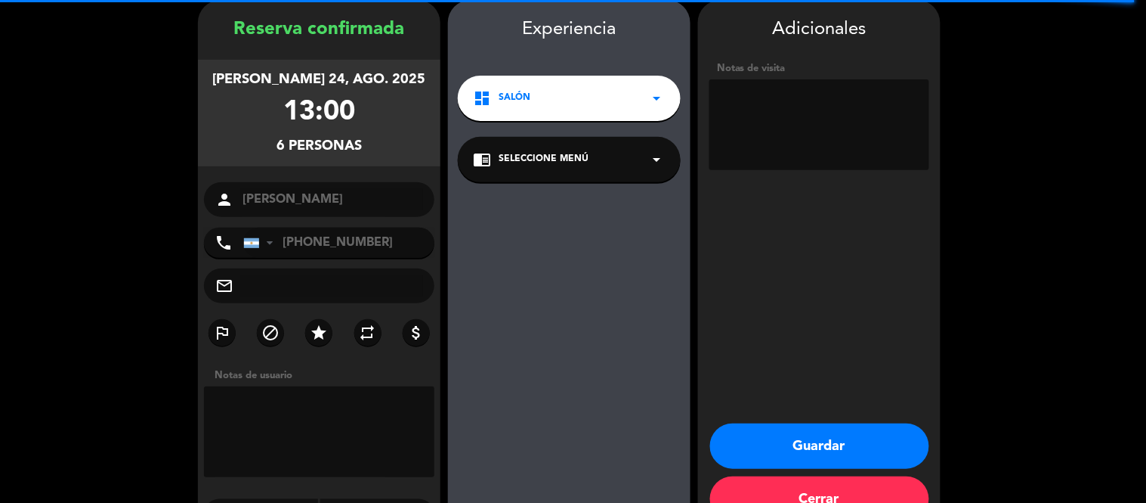
click at [809, 129] on textarea at bounding box center [820, 124] width 220 height 91
type textarea "ADENTRO"
click at [874, 438] on button "Guardar" at bounding box center [819, 445] width 219 height 45
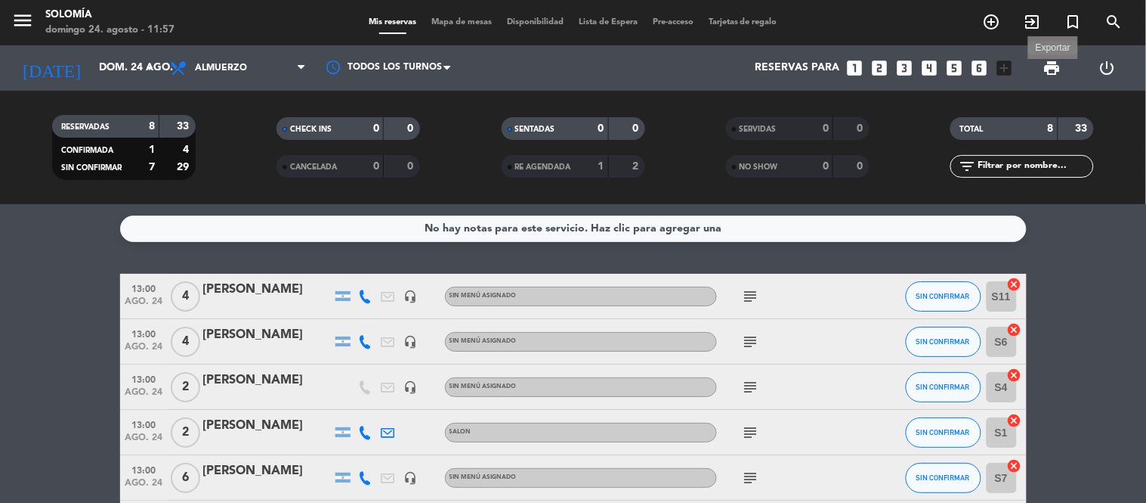
drag, startPoint x: 1054, startPoint y: 68, endPoint x: 1066, endPoint y: 70, distance: 12.3
click at [1056, 69] on span "print" at bounding box center [1053, 68] width 18 height 18
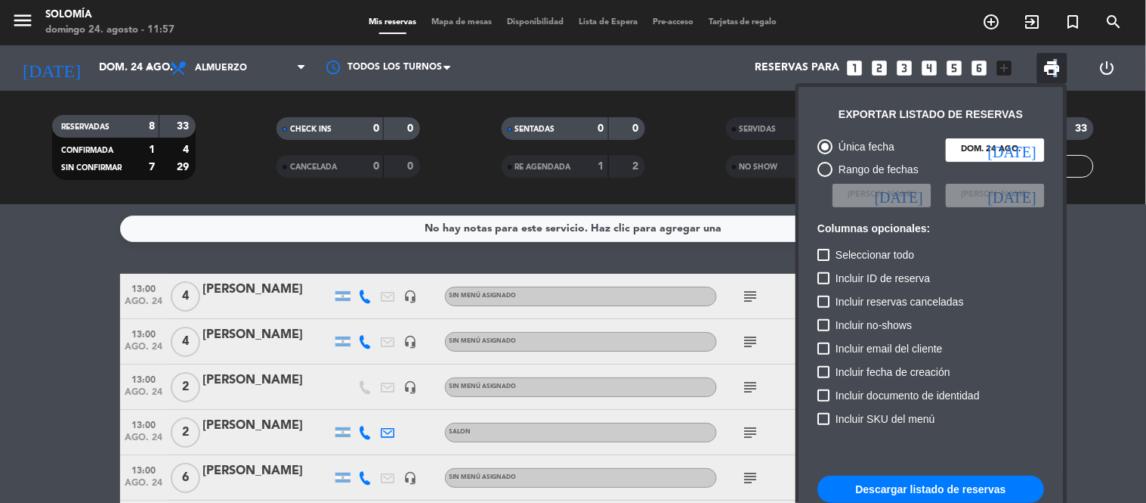
click at [926, 489] on button "Descargar listado de reservas" at bounding box center [931, 488] width 227 height 27
click at [756, 291] on div at bounding box center [573, 251] width 1146 height 503
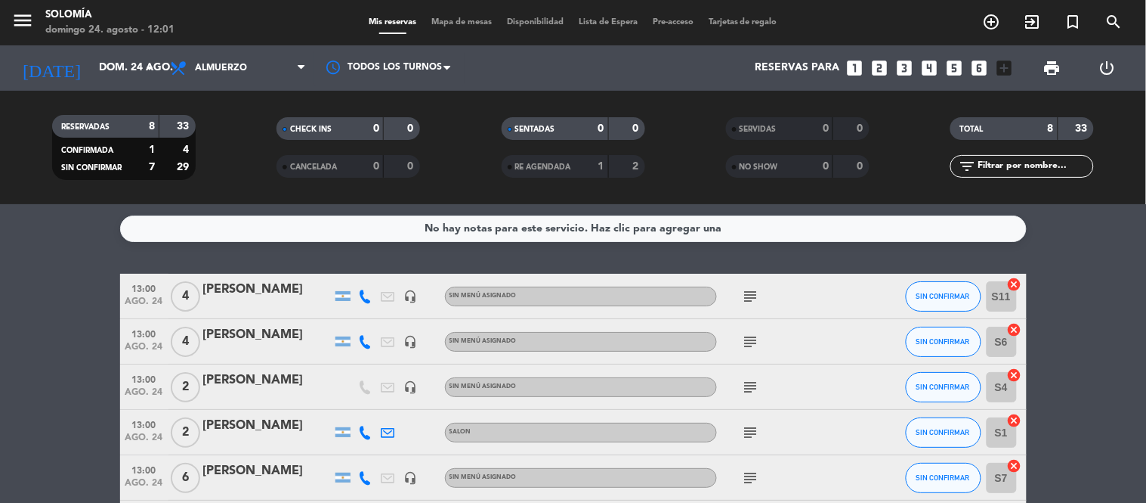
click at [756, 292] on icon "subject" at bounding box center [751, 296] width 18 height 18
click at [757, 345] on icon "subject" at bounding box center [751, 341] width 18 height 18
click at [756, 398] on div "subject" at bounding box center [785, 386] width 136 height 45
click at [754, 393] on icon "subject" at bounding box center [751, 387] width 18 height 18
click at [753, 437] on icon "subject" at bounding box center [751, 432] width 18 height 18
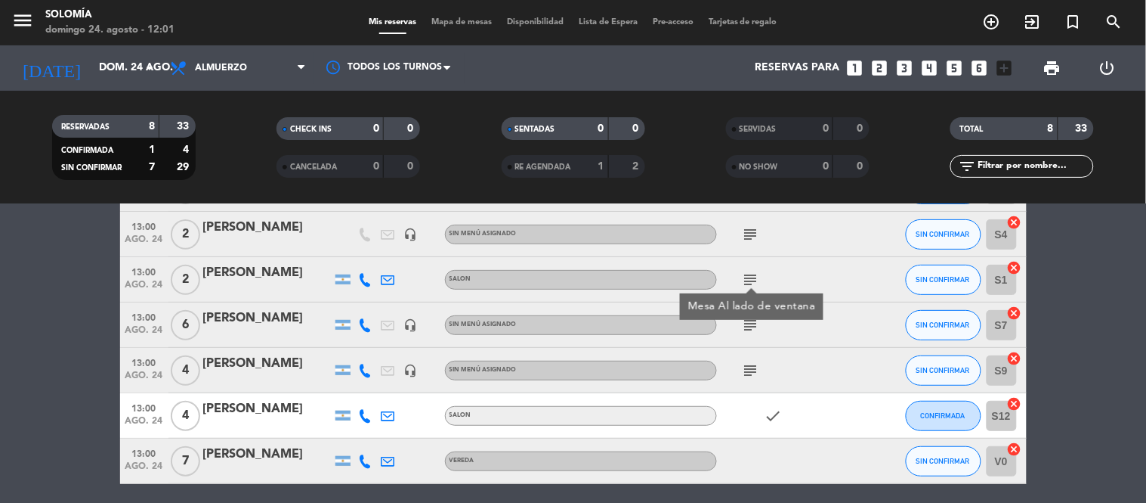
scroll to position [168, 0]
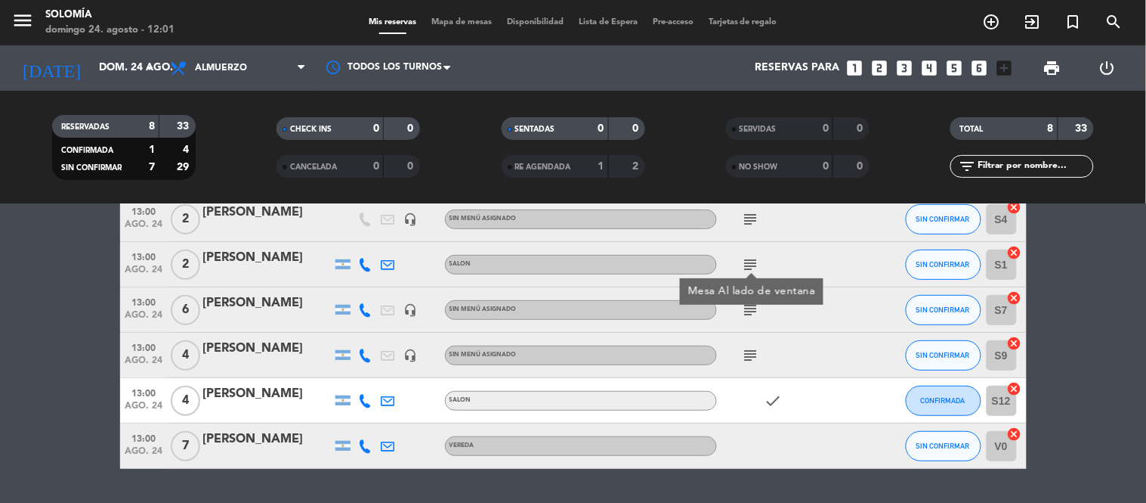
click at [749, 310] on icon "subject" at bounding box center [751, 310] width 18 height 18
click at [745, 351] on icon "subject" at bounding box center [751, 355] width 18 height 18
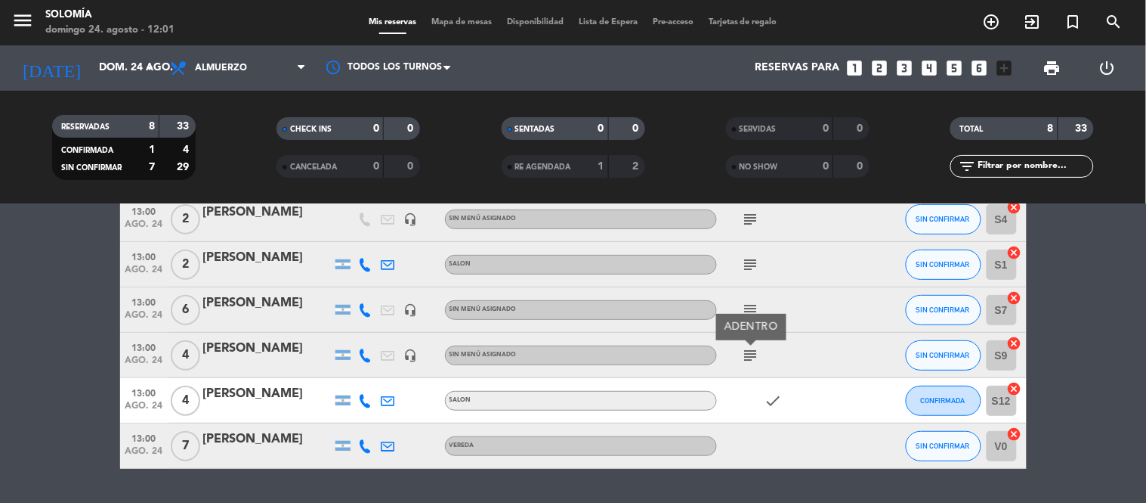
click at [361, 446] on icon at bounding box center [366, 446] width 14 height 14
